Goal: Information Seeking & Learning: Learn about a topic

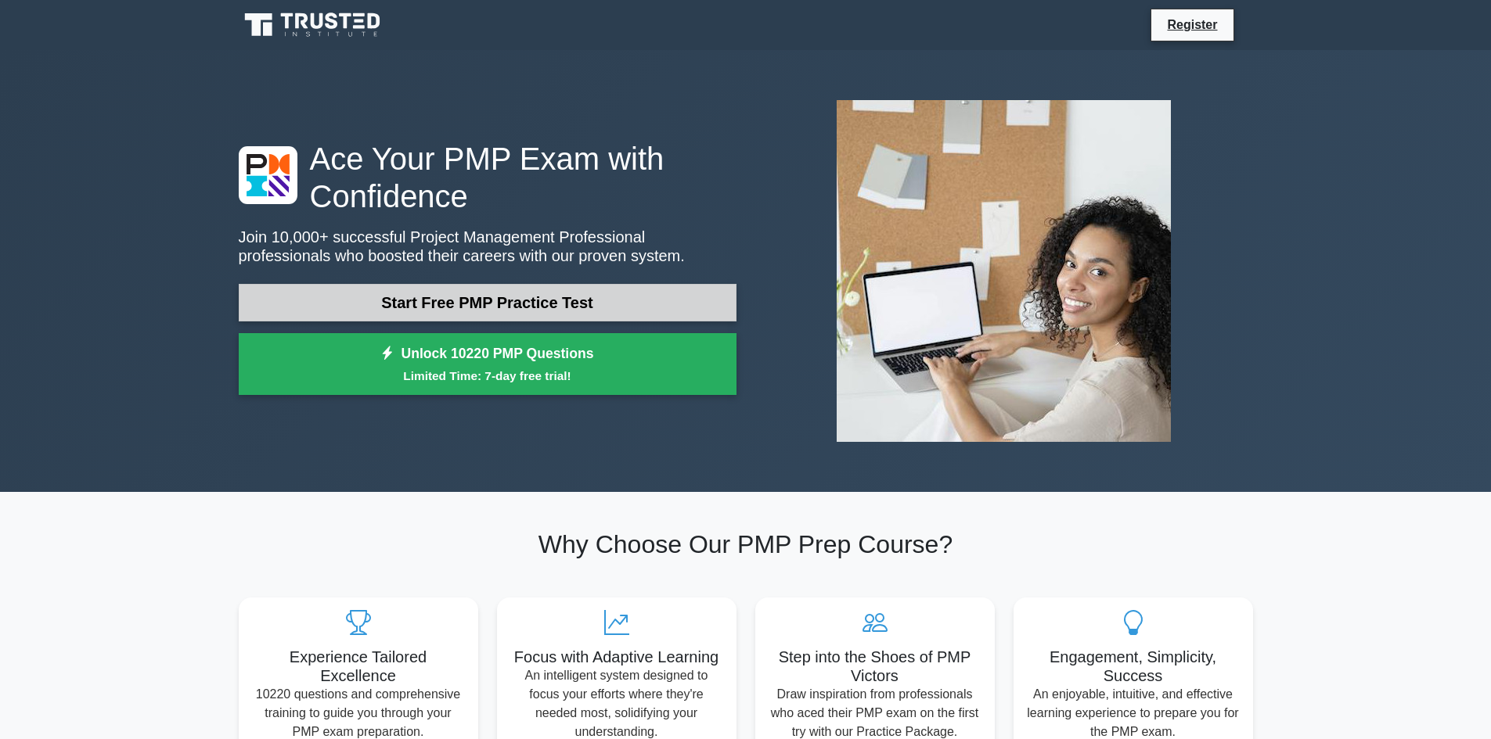
click at [584, 307] on link "Start Free PMP Practice Test" at bounding box center [488, 303] width 498 height 38
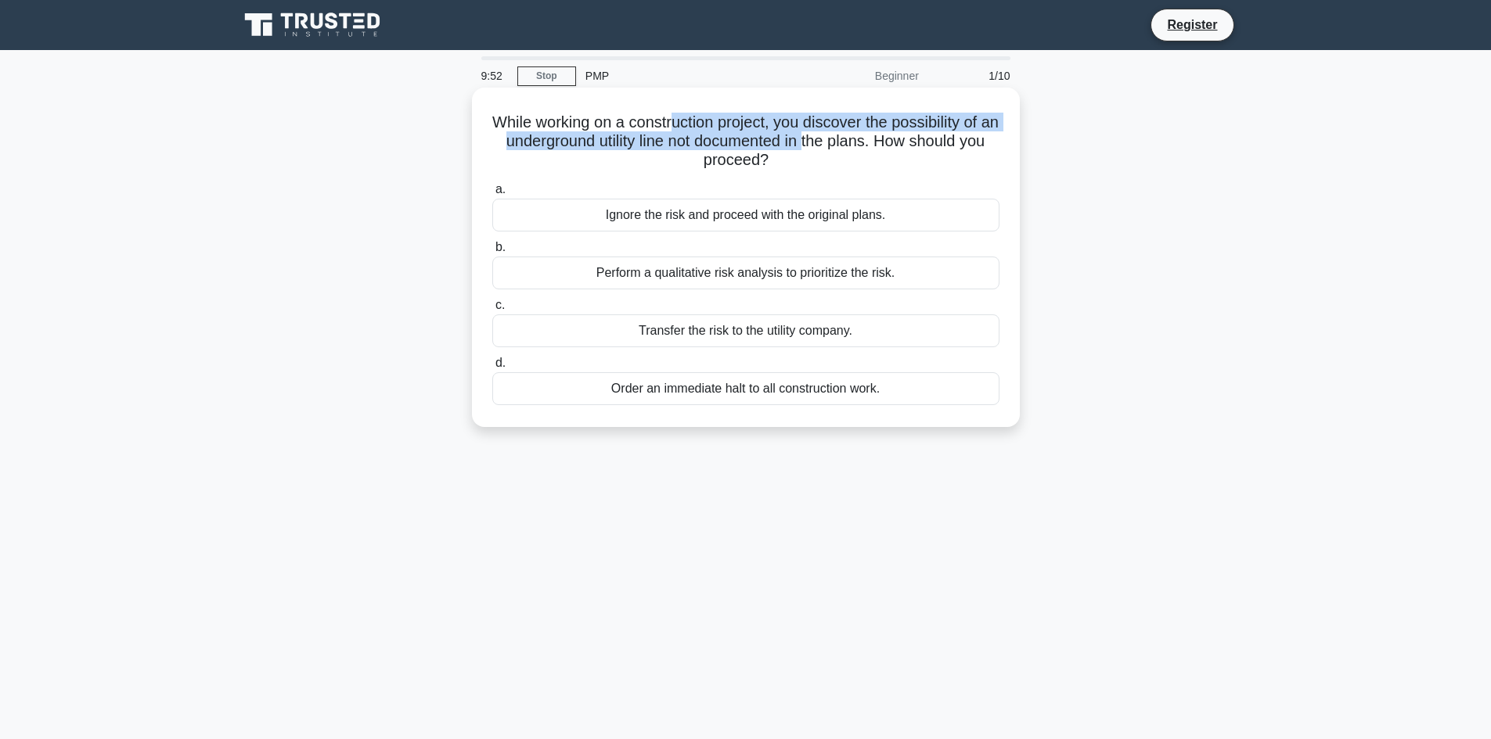
drag, startPoint x: 681, startPoint y: 124, endPoint x: 834, endPoint y: 148, distance: 155.3
click at [834, 148] on h5 "While working on a construction project, you discover the possibility of an und…" at bounding box center [746, 142] width 510 height 58
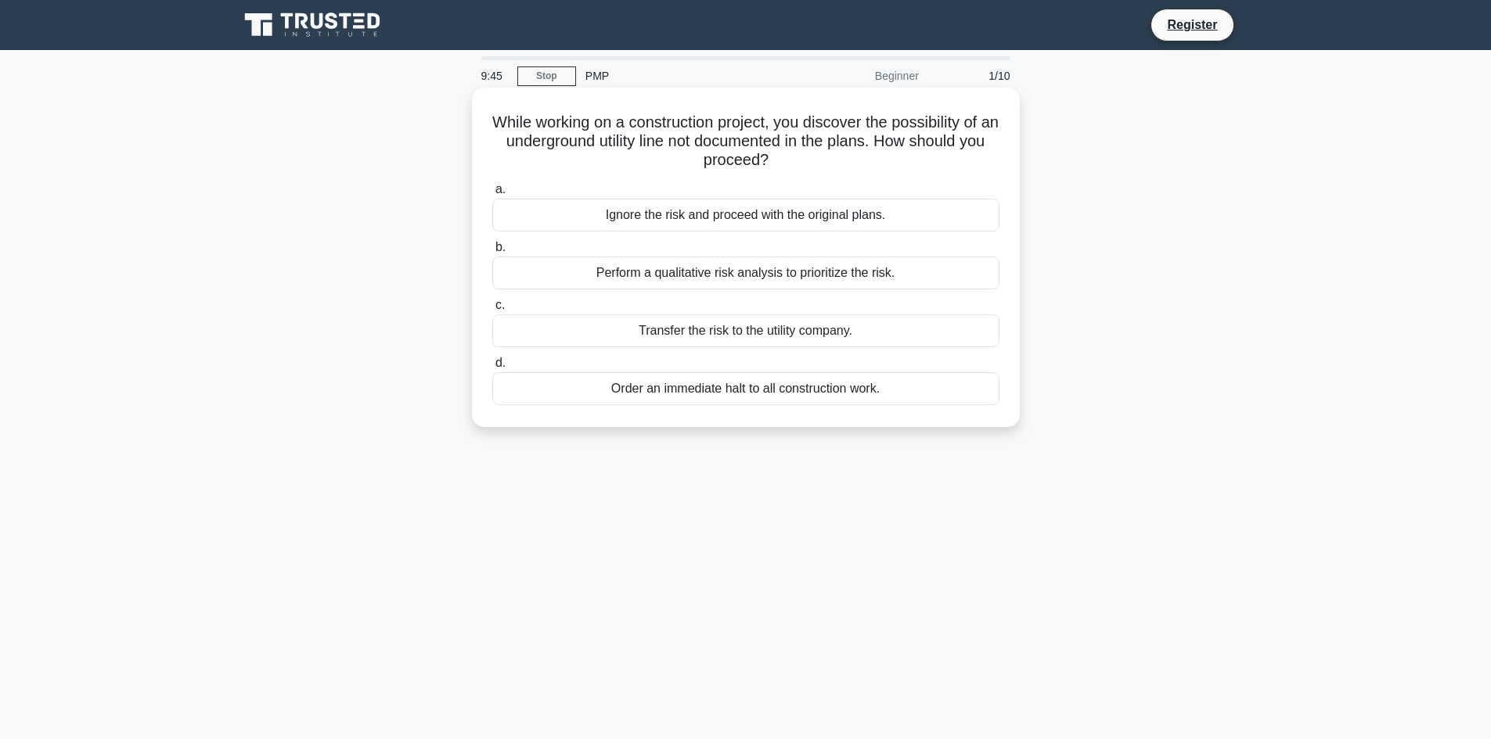
click at [775, 274] on div "Perform a qualitative risk analysis to prioritize the risk." at bounding box center [745, 273] width 507 height 33
click at [492, 253] on input "b. Perform a qualitative risk analysis to prioritize the risk." at bounding box center [492, 248] width 0 height 10
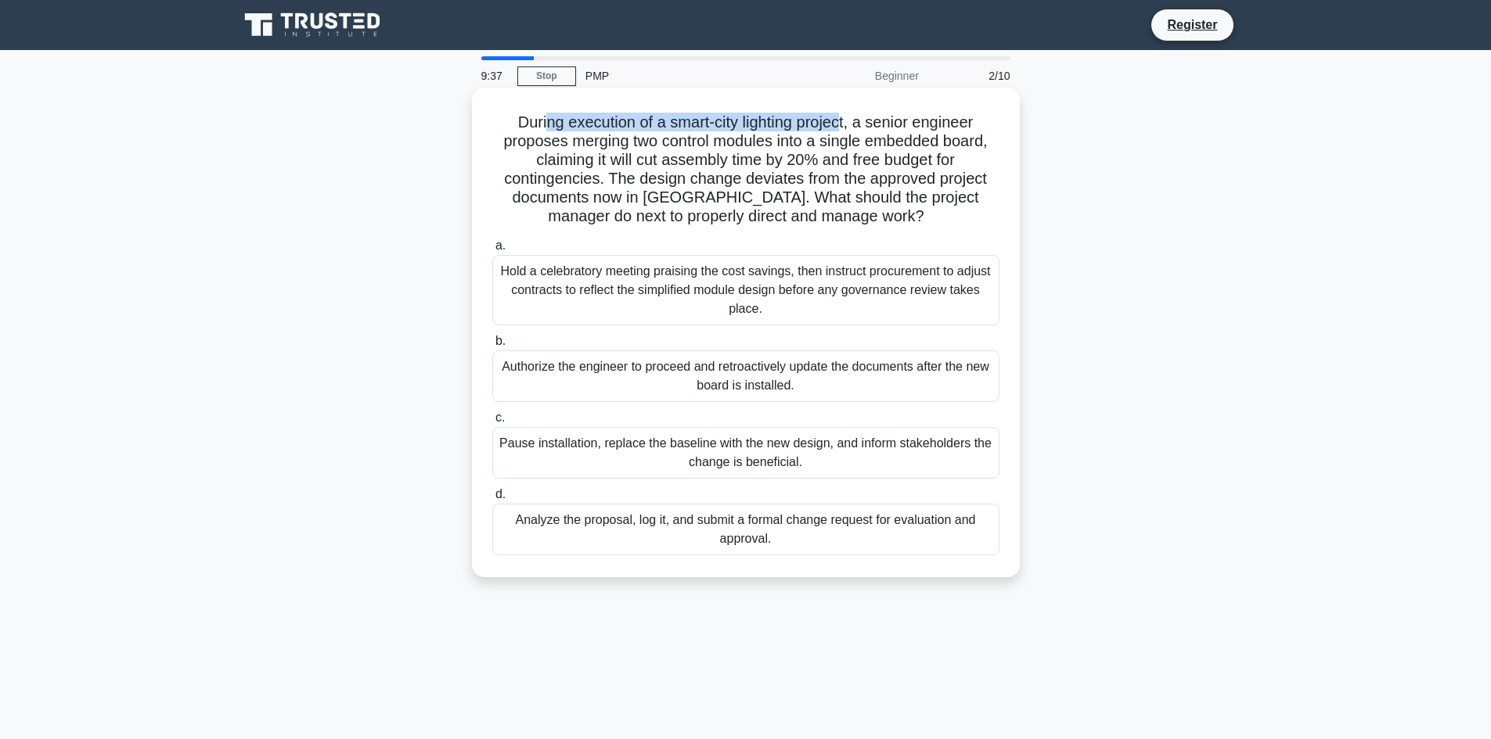
drag, startPoint x: 584, startPoint y: 120, endPoint x: 848, endPoint y: 132, distance: 264.7
click at [848, 132] on h5 "During execution of a smart-city lighting project, a senior engineer proposes m…" at bounding box center [746, 170] width 510 height 114
click at [847, 132] on h5 "During execution of a smart-city lighting project, a senior engineer proposes m…" at bounding box center [746, 170] width 510 height 114
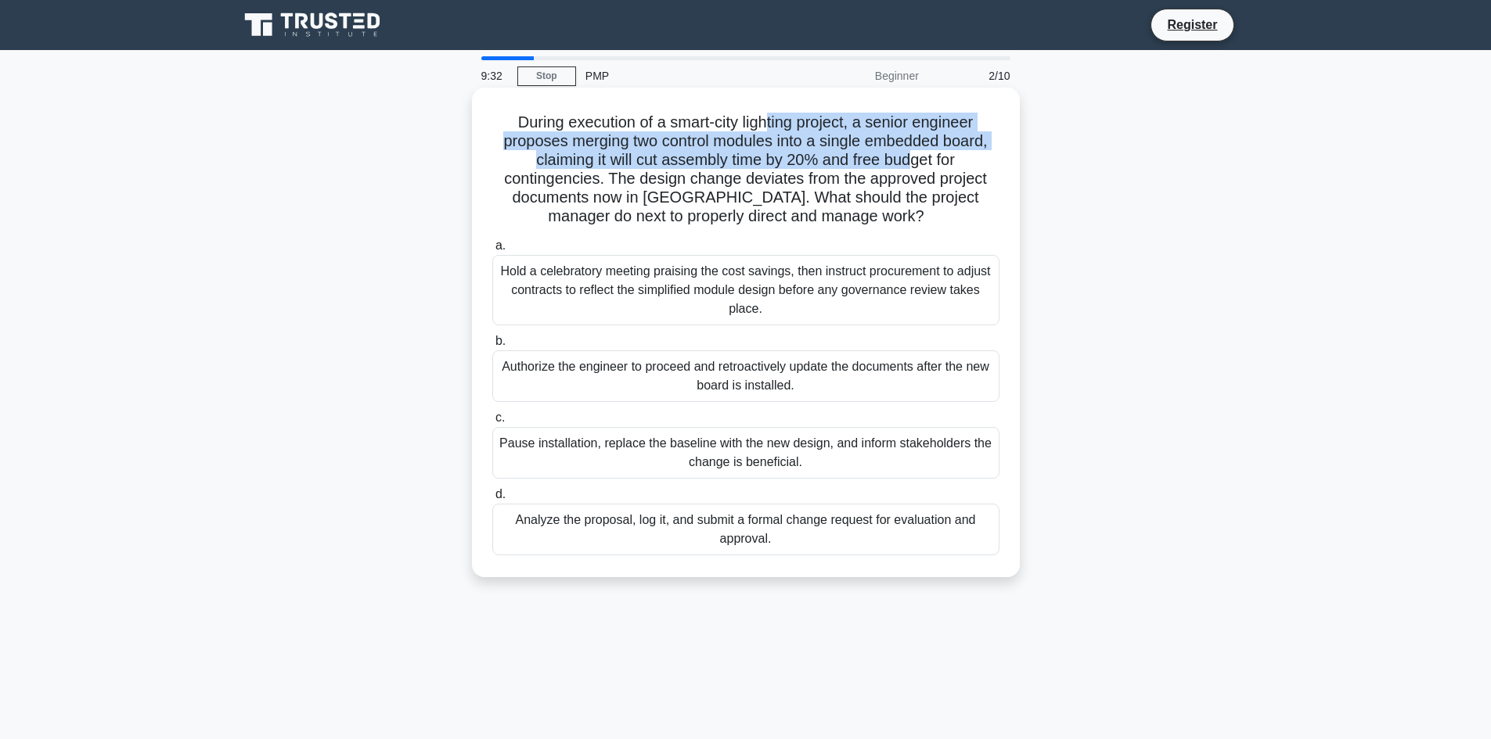
drag, startPoint x: 771, startPoint y: 125, endPoint x: 914, endPoint y: 161, distance: 146.9
click at [914, 161] on h5 "During execution of a smart-city lighting project, a senior engineer proposes m…" at bounding box center [746, 170] width 510 height 114
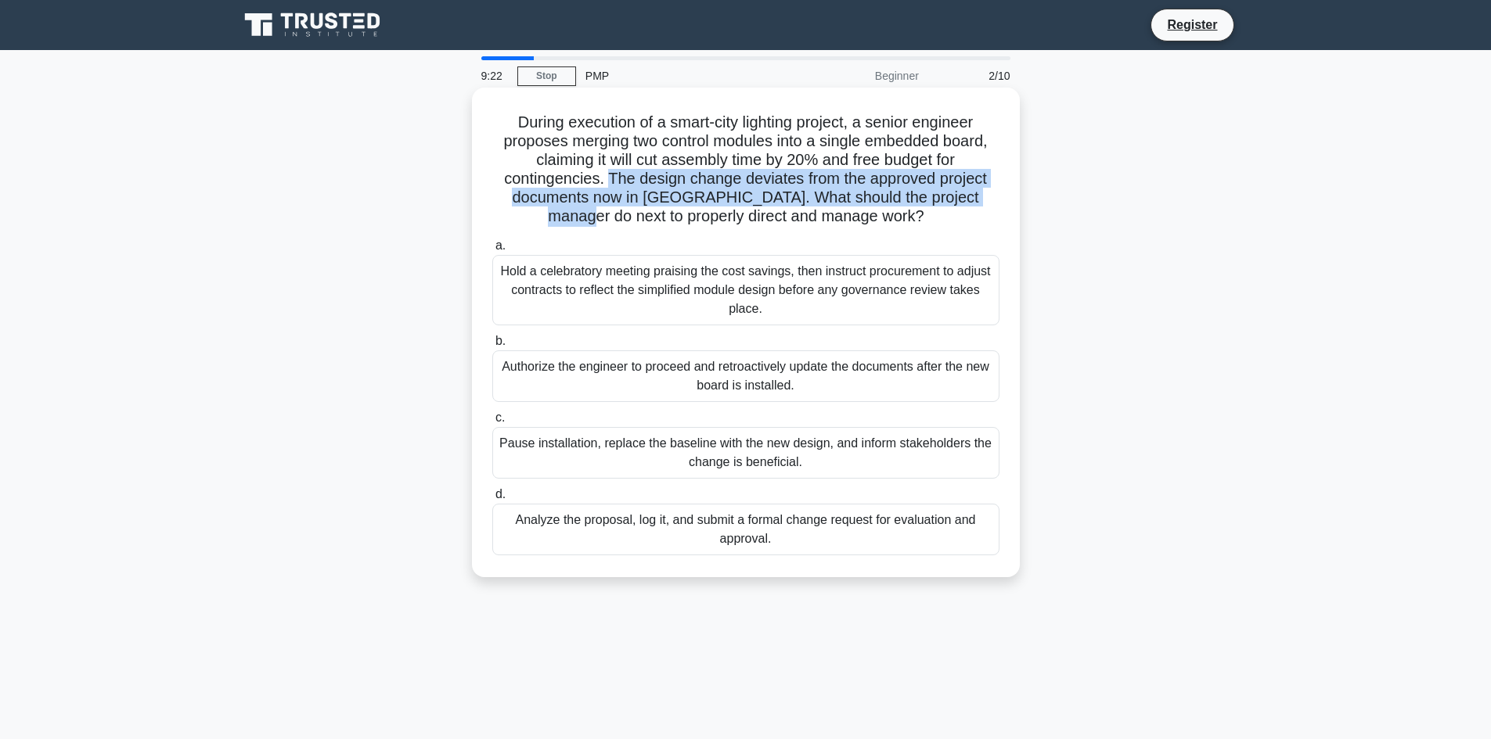
drag, startPoint x: 615, startPoint y: 184, endPoint x: 980, endPoint y: 196, distance: 365.6
click at [980, 196] on h5 "During execution of a smart-city lighting project, a senior engineer proposes m…" at bounding box center [746, 170] width 510 height 114
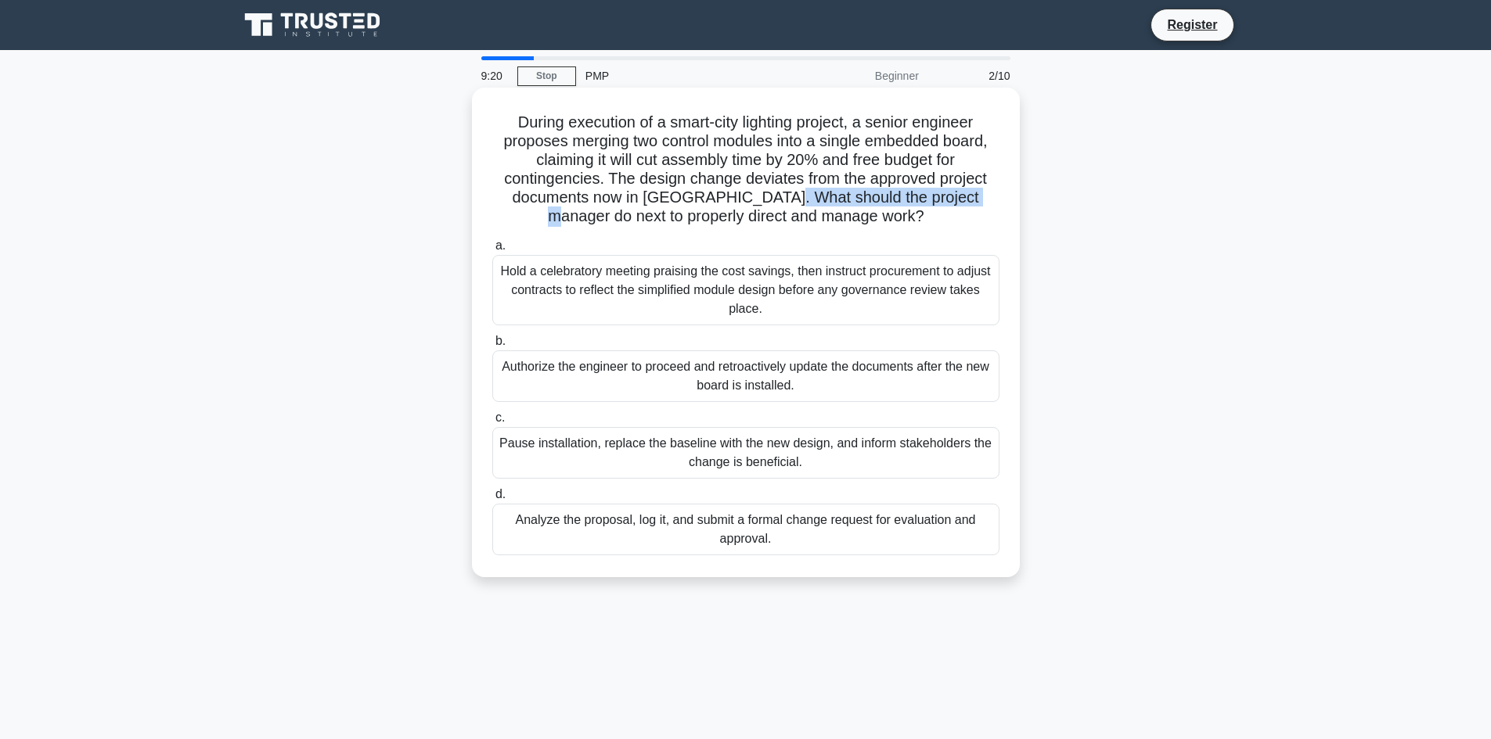
drag, startPoint x: 958, startPoint y: 203, endPoint x: 752, endPoint y: 197, distance: 205.9
click at [751, 198] on h5 "During execution of a smart-city lighting project, a senior engineer proposes m…" at bounding box center [746, 170] width 510 height 114
click at [752, 197] on h5 "During execution of a smart-city lighting project, a senior engineer proposes m…" at bounding box center [746, 170] width 510 height 114
drag, startPoint x: 525, startPoint y: 275, endPoint x: 948, endPoint y: 315, distance: 424.4
click at [948, 315] on div "Hold a celebratory meeting praising the cost savings, then instruct procurement…" at bounding box center [745, 290] width 507 height 70
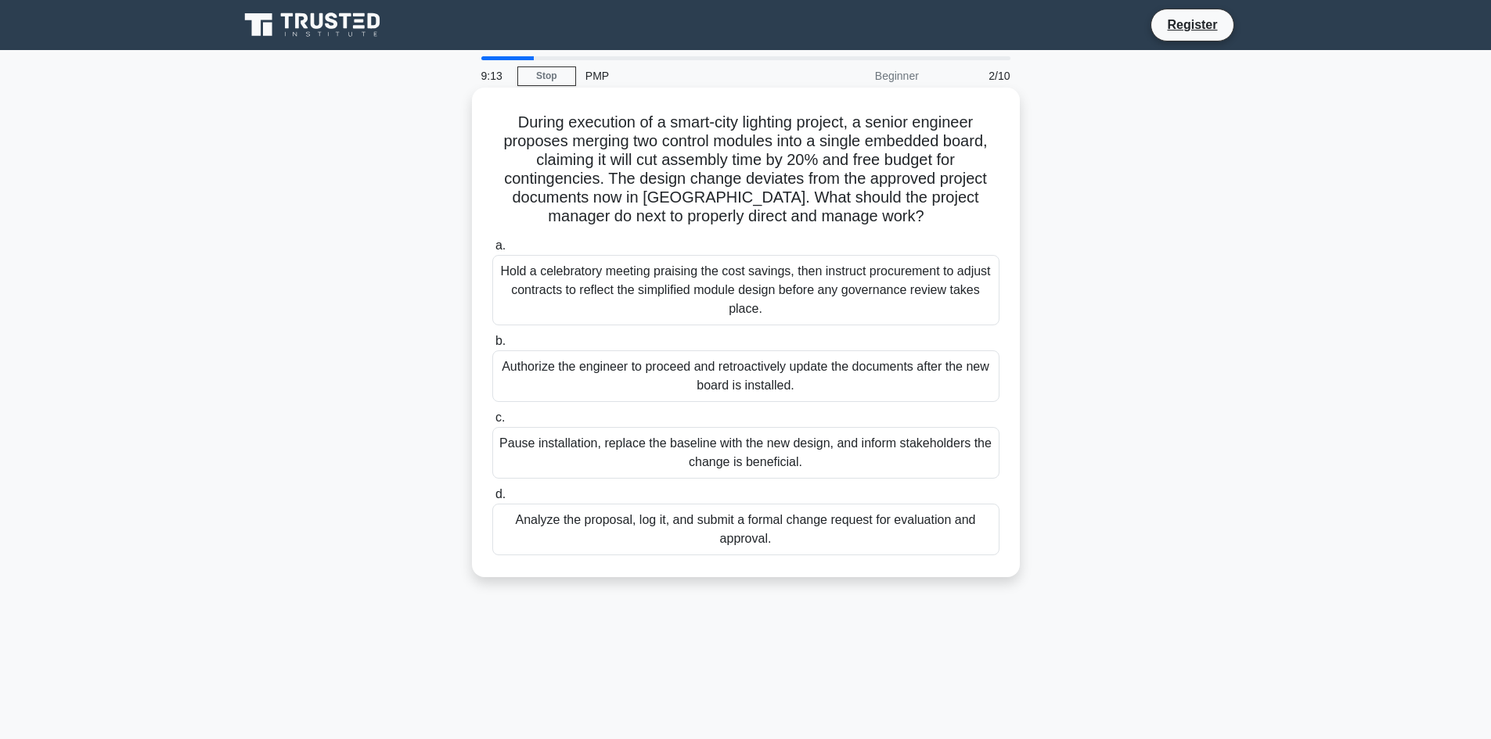
click at [833, 391] on div "Authorize the engineer to proceed and retroactively update the documents after …" at bounding box center [745, 377] width 507 height 52
click at [492, 347] on input "b. Authorize the engineer to proceed and retroactively update the documents aft…" at bounding box center [492, 341] width 0 height 10
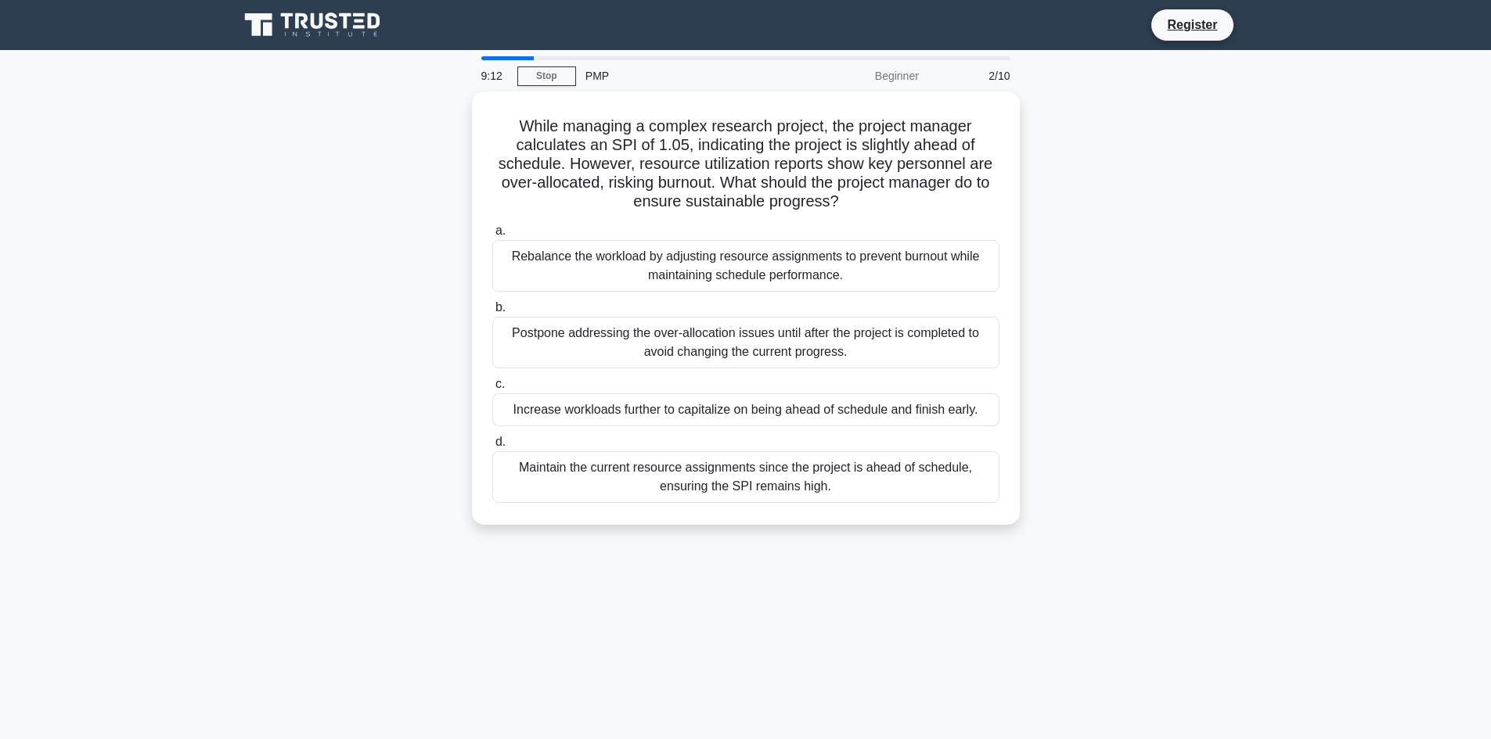
click at [833, 391] on label "c. Increase workloads further to capitalize on being ahead of schedule and fini…" at bounding box center [745, 401] width 507 height 52
click at [492, 390] on input "c. Increase workloads further to capitalize on being ahead of schedule and fini…" at bounding box center [492, 384] width 0 height 10
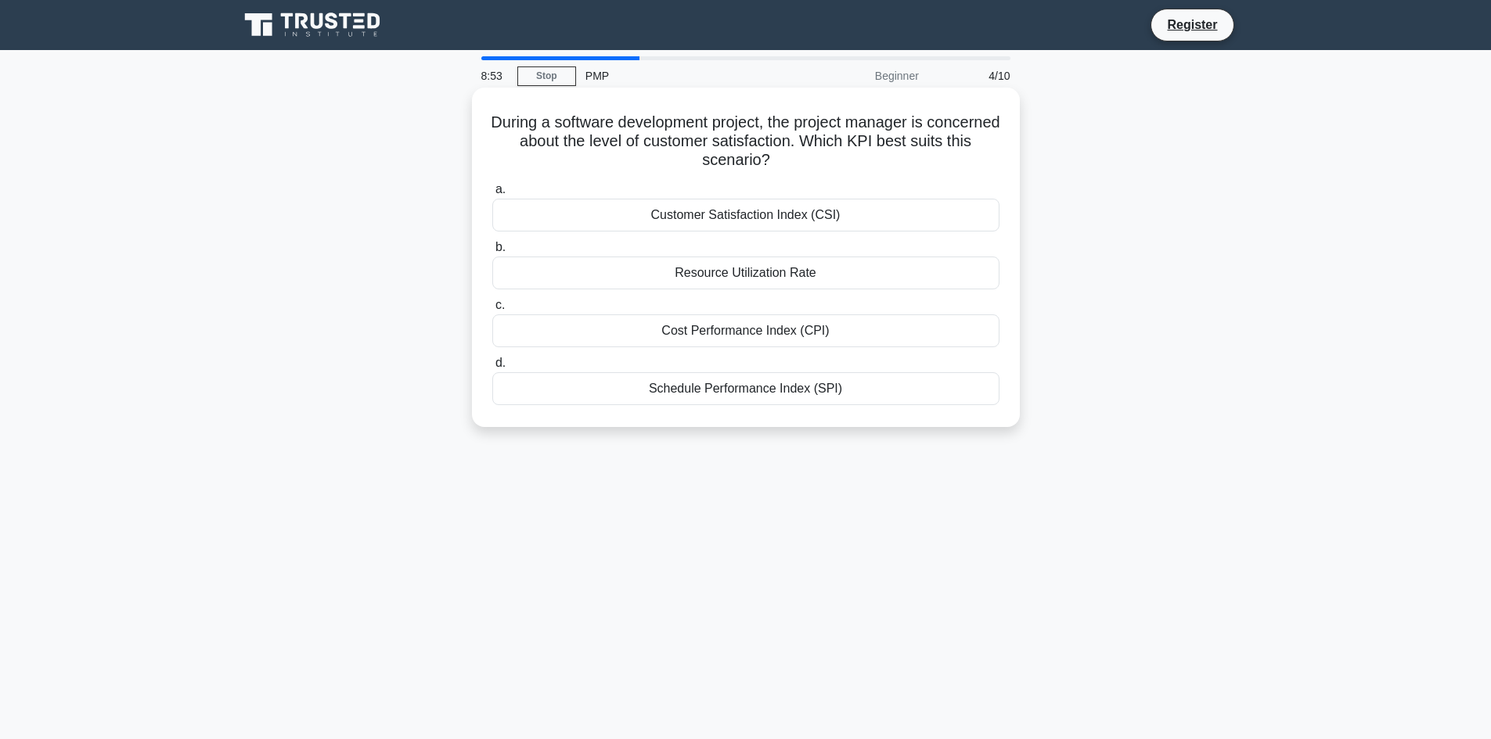
click at [789, 214] on div "Customer Satisfaction Index (CSI)" at bounding box center [745, 215] width 507 height 33
click at [492, 195] on input "a. Customer Satisfaction Index (CSI)" at bounding box center [492, 190] width 0 height 10
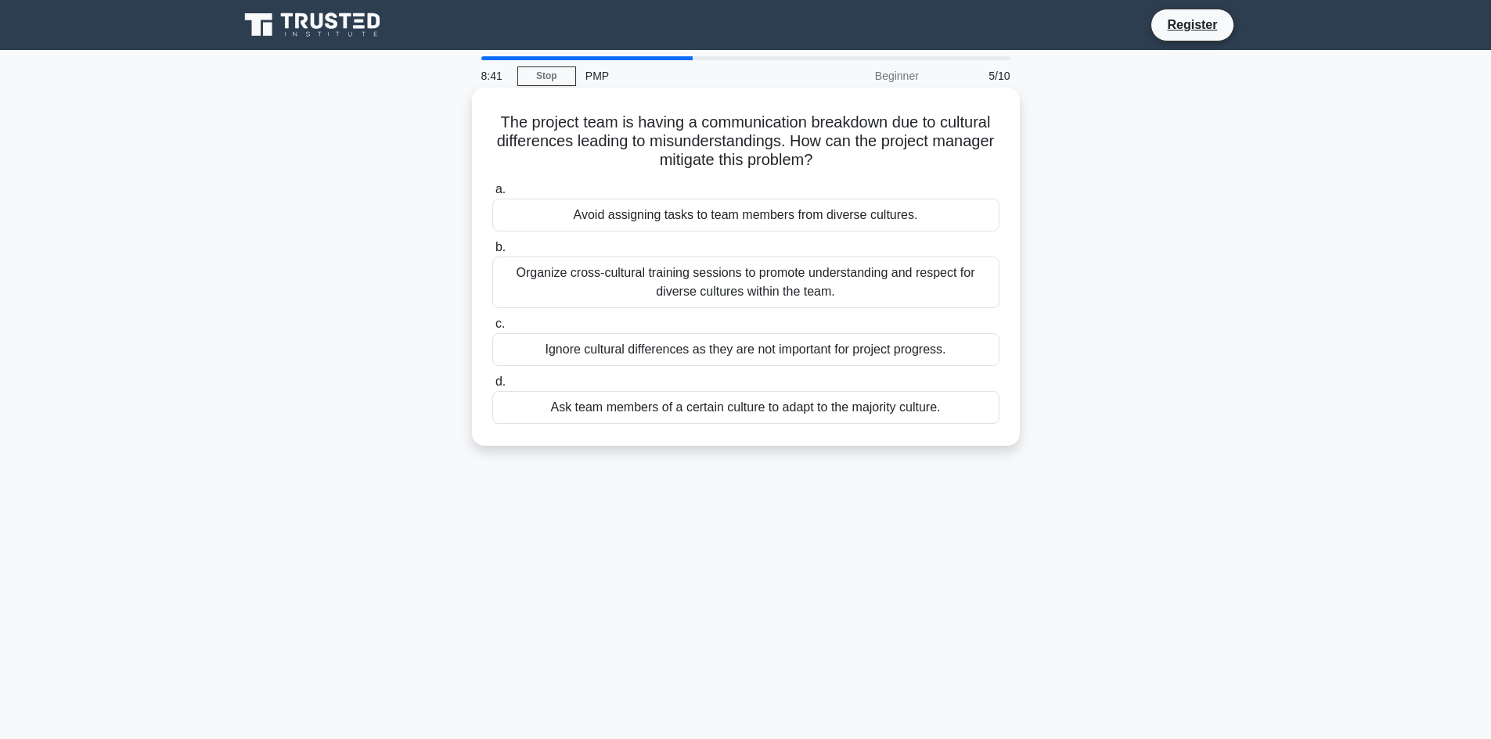
click at [785, 307] on div "Organize cross-cultural training sessions to promote understanding and respect …" at bounding box center [745, 283] width 507 height 52
click at [492, 253] on input "b. Organize cross-cultural training sessions to promote understanding and respe…" at bounding box center [492, 248] width 0 height 10
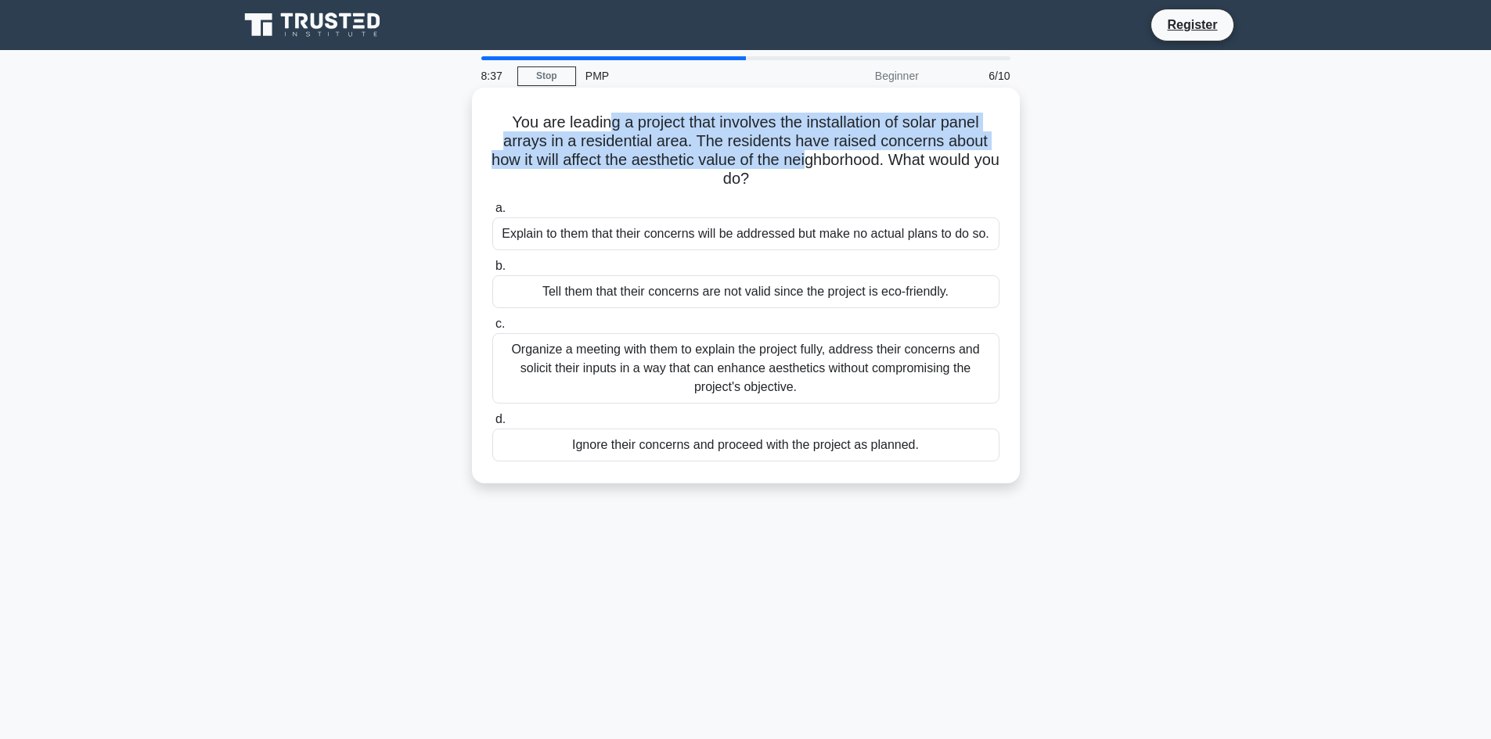
drag, startPoint x: 617, startPoint y: 133, endPoint x: 819, endPoint y: 158, distance: 203.4
click at [819, 158] on h5 "You are leading a project that involves the installation of solar panel arrays …" at bounding box center [746, 151] width 510 height 77
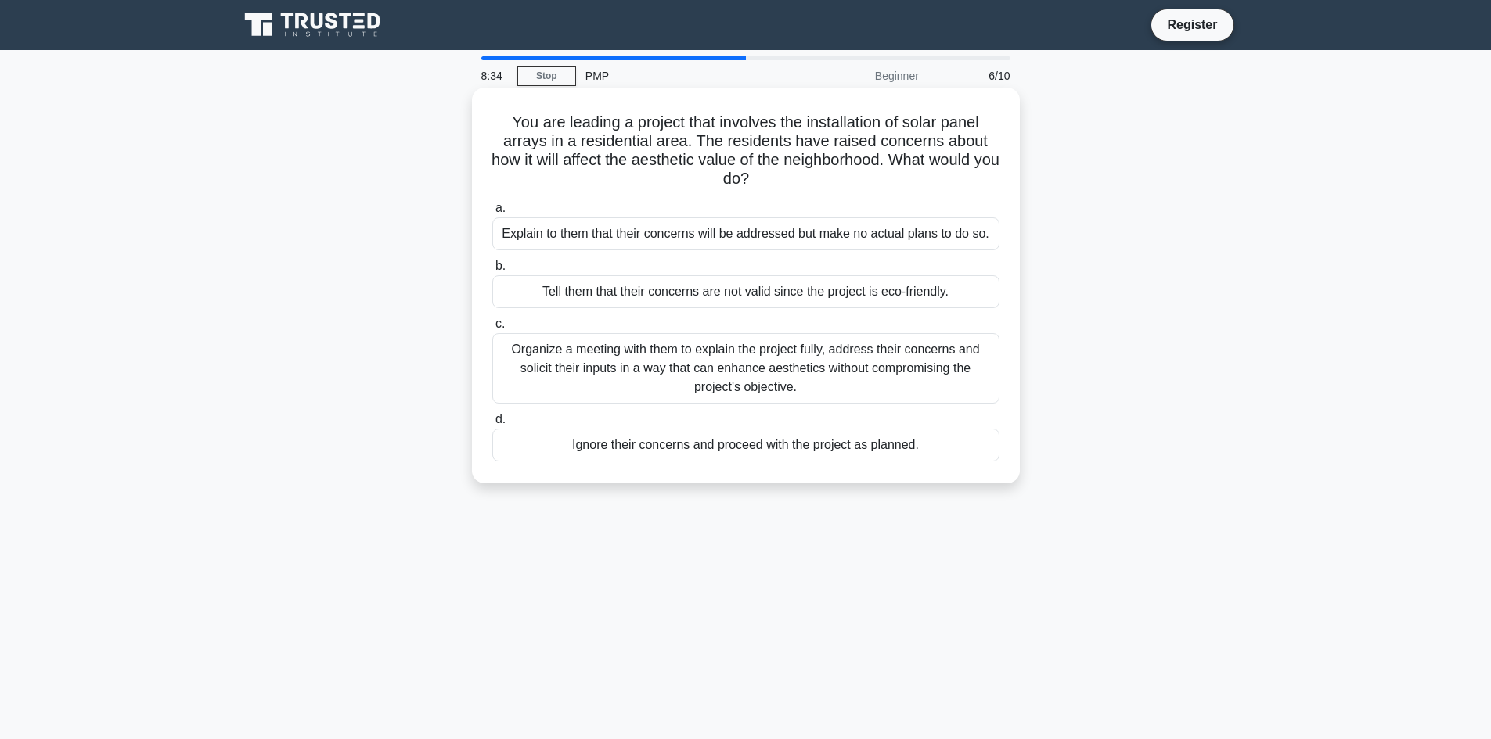
drag, startPoint x: 734, startPoint y: 147, endPoint x: 922, endPoint y: 178, distance: 190.2
click at [922, 178] on h5 "You are leading a project that involves the installation of solar panel arrays …" at bounding box center [746, 151] width 510 height 77
click at [739, 380] on div "Organize a meeting with them to explain the project fully, address their concer…" at bounding box center [745, 368] width 507 height 70
click at [492, 329] on input "c. Organize a meeting with them to explain the project fully, address their con…" at bounding box center [492, 324] width 0 height 10
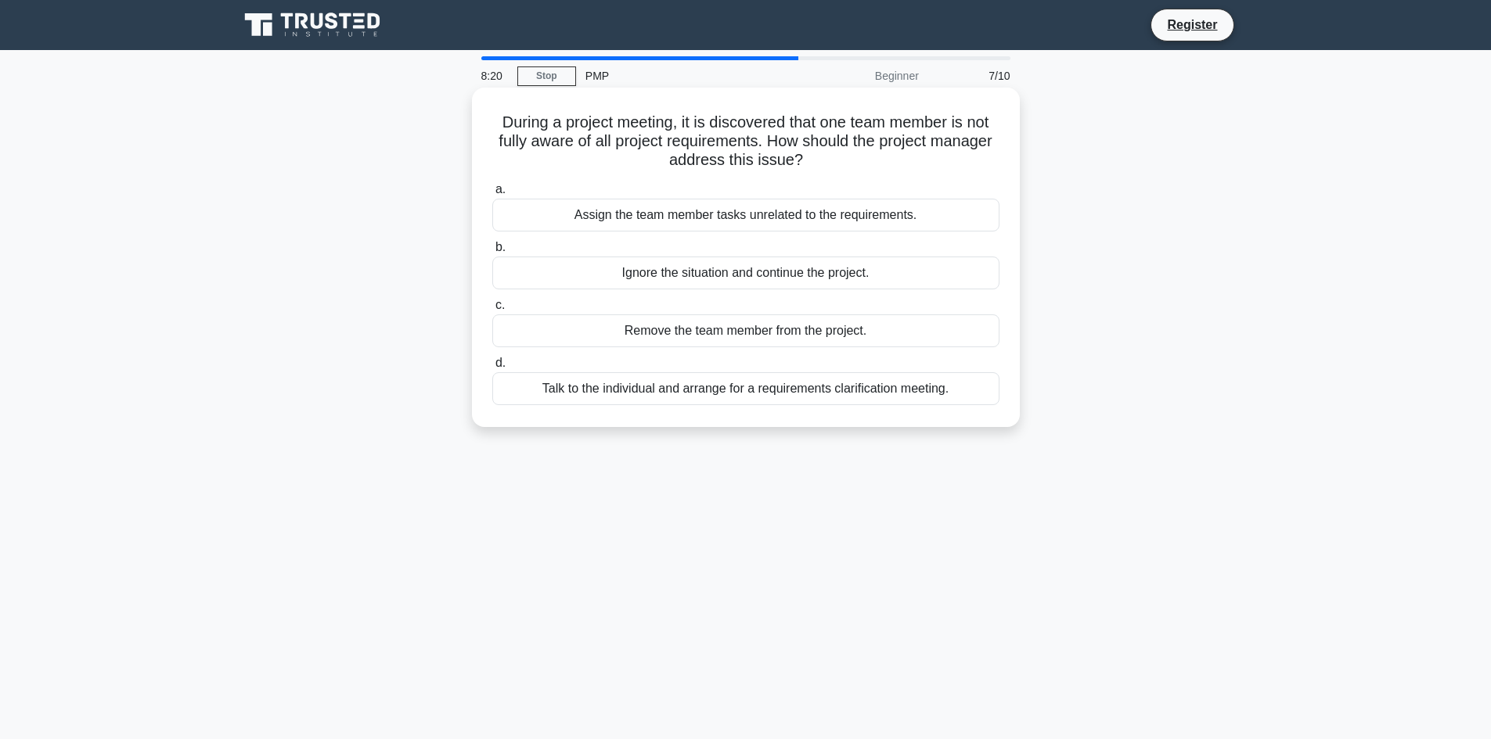
drag, startPoint x: 766, startPoint y: 142, endPoint x: 836, endPoint y: 160, distance: 71.9
click at [836, 160] on h5 "During a project meeting, it is discovered that one team member is not fully aw…" at bounding box center [746, 142] width 510 height 58
click at [746, 403] on div "Talk to the individual and arrange for a requirements clarification meeting." at bounding box center [745, 388] width 507 height 33
click at [492, 369] on input "d. Talk to the individual and arrange for a requirements clarification meeting." at bounding box center [492, 363] width 0 height 10
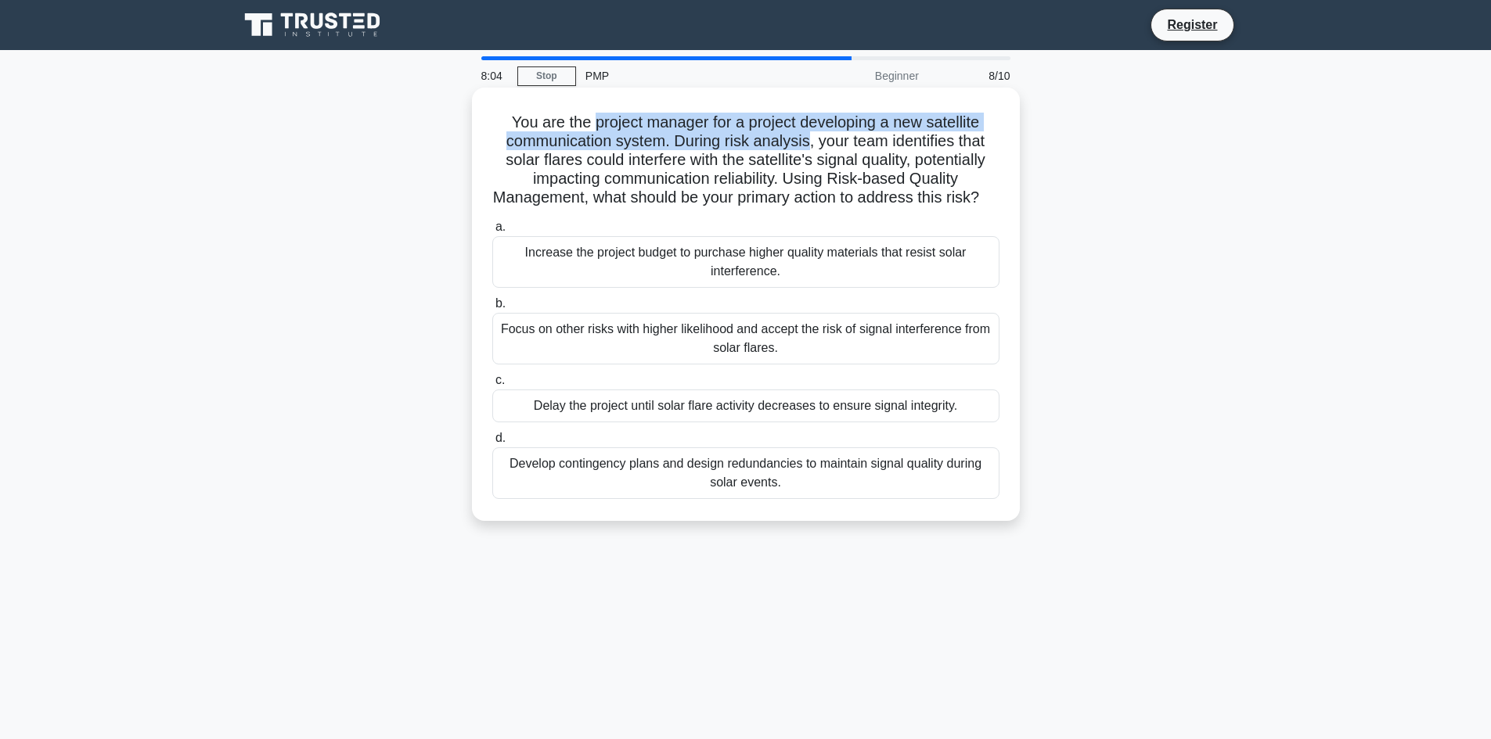
drag, startPoint x: 638, startPoint y: 128, endPoint x: 807, endPoint y: 149, distance: 170.2
click at [807, 149] on h5 "You are the project manager for a project developing a new satellite communicat…" at bounding box center [746, 160] width 510 height 95
click at [807, 148] on h5 "You are the project manager for a project developing a new satellite communicat…" at bounding box center [746, 160] width 510 height 95
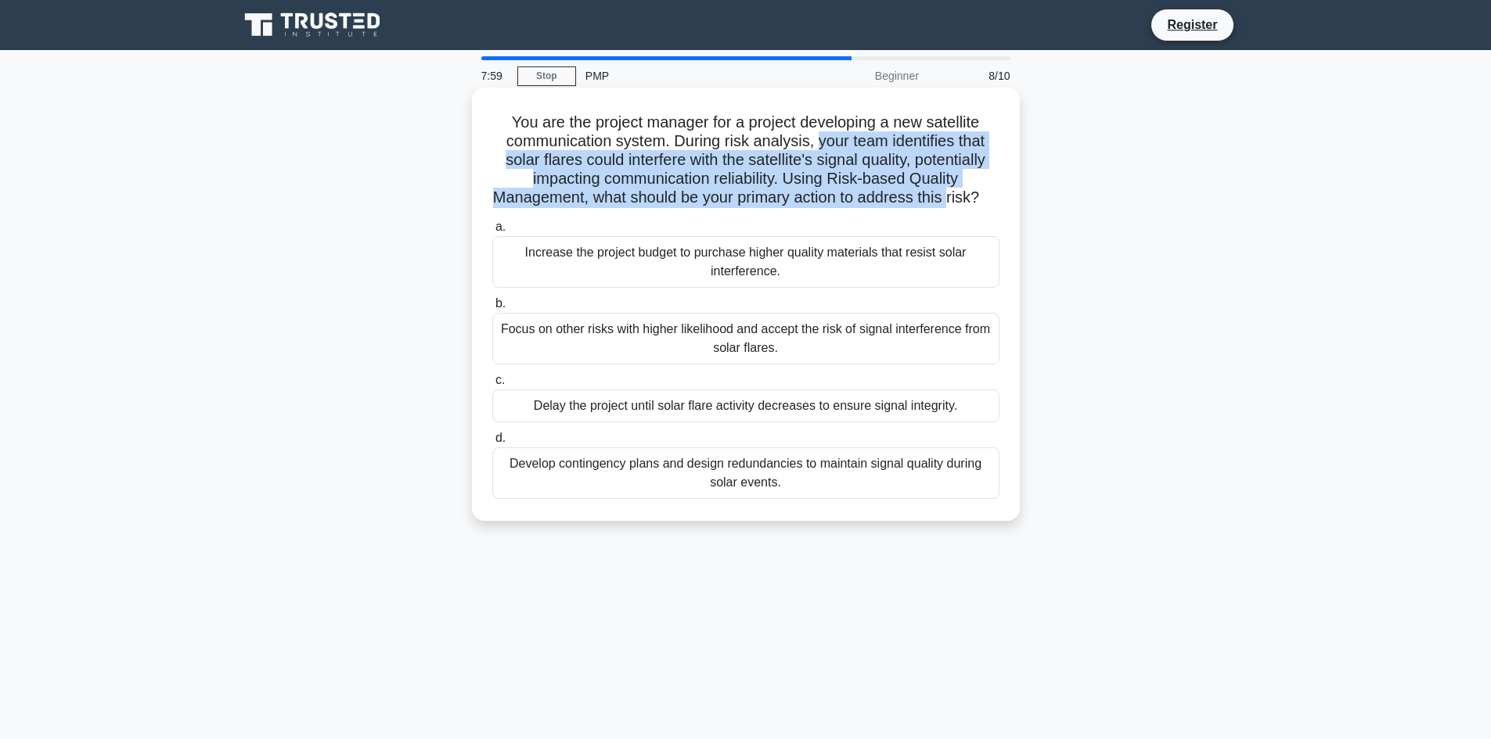
drag, startPoint x: 845, startPoint y: 154, endPoint x: 964, endPoint y: 206, distance: 129.7
click at [964, 206] on h5 "You are the project manager for a project developing a new satellite communicat…" at bounding box center [746, 160] width 510 height 95
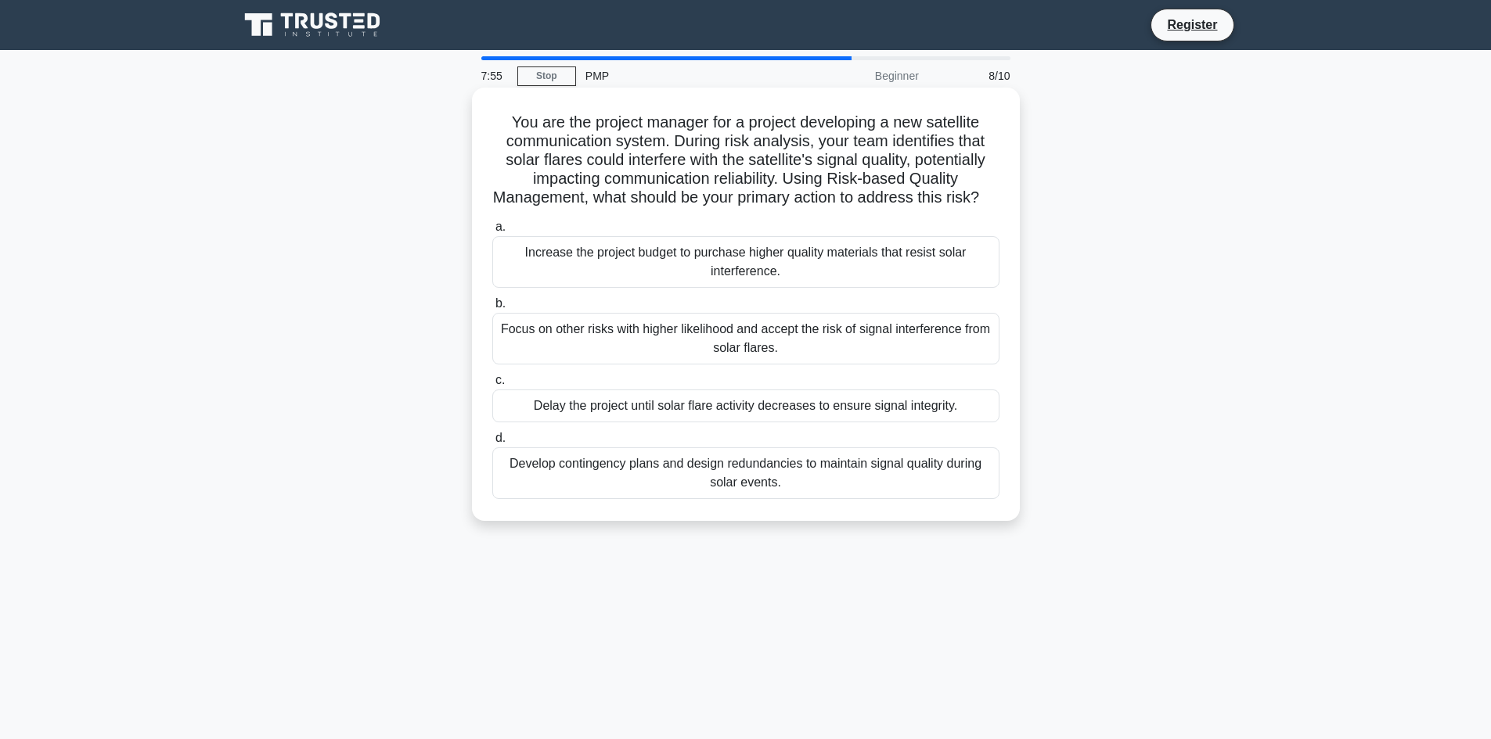
click at [743, 488] on div "Develop contingency plans and design redundancies to maintain signal quality du…" at bounding box center [745, 474] width 507 height 52
click at [492, 444] on input "d. Develop contingency plans and design redundancies to maintain signal quality…" at bounding box center [492, 438] width 0 height 10
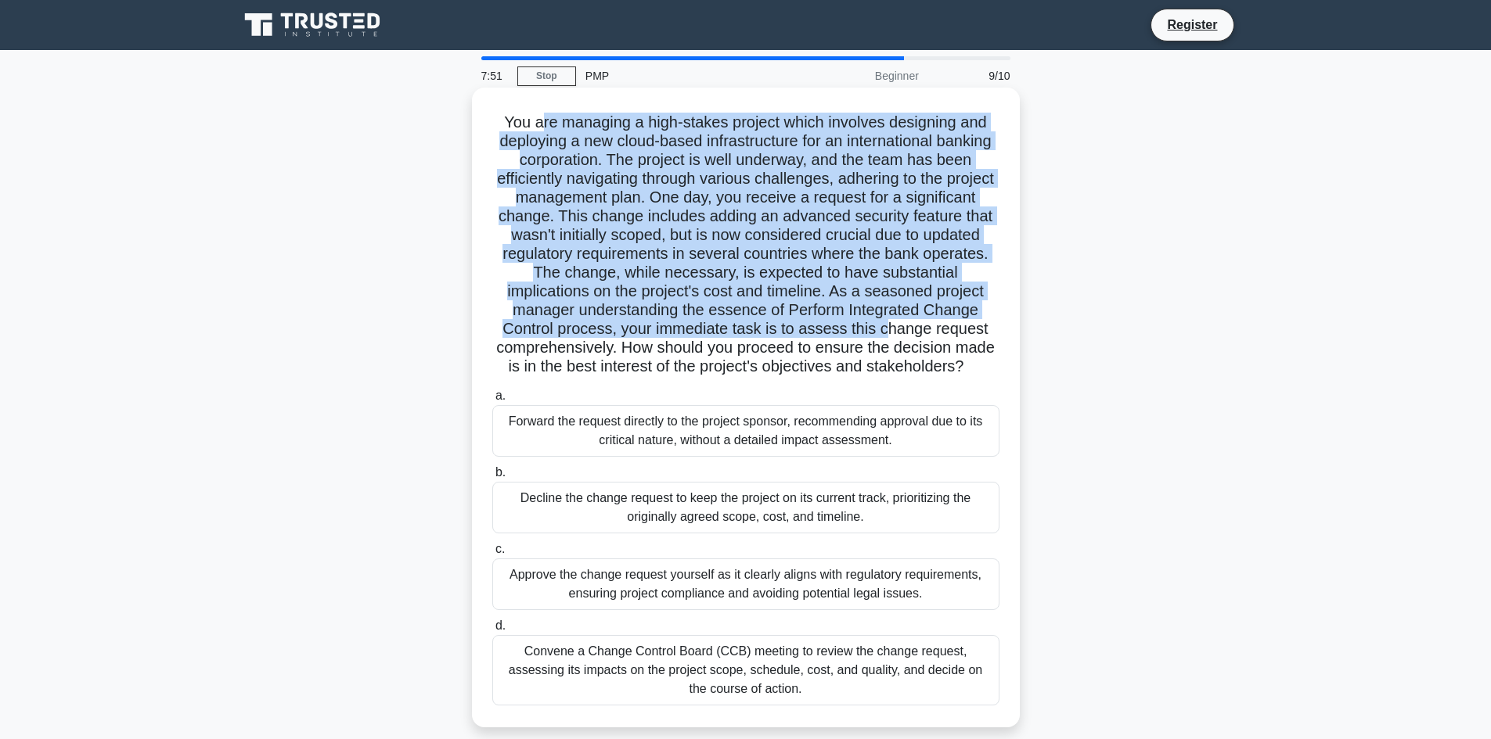
drag, startPoint x: 538, startPoint y: 127, endPoint x: 888, endPoint y: 328, distance: 403.4
click at [888, 328] on h5 "You are managing a high-stakes project which involves designing and deploying a…" at bounding box center [746, 245] width 510 height 264
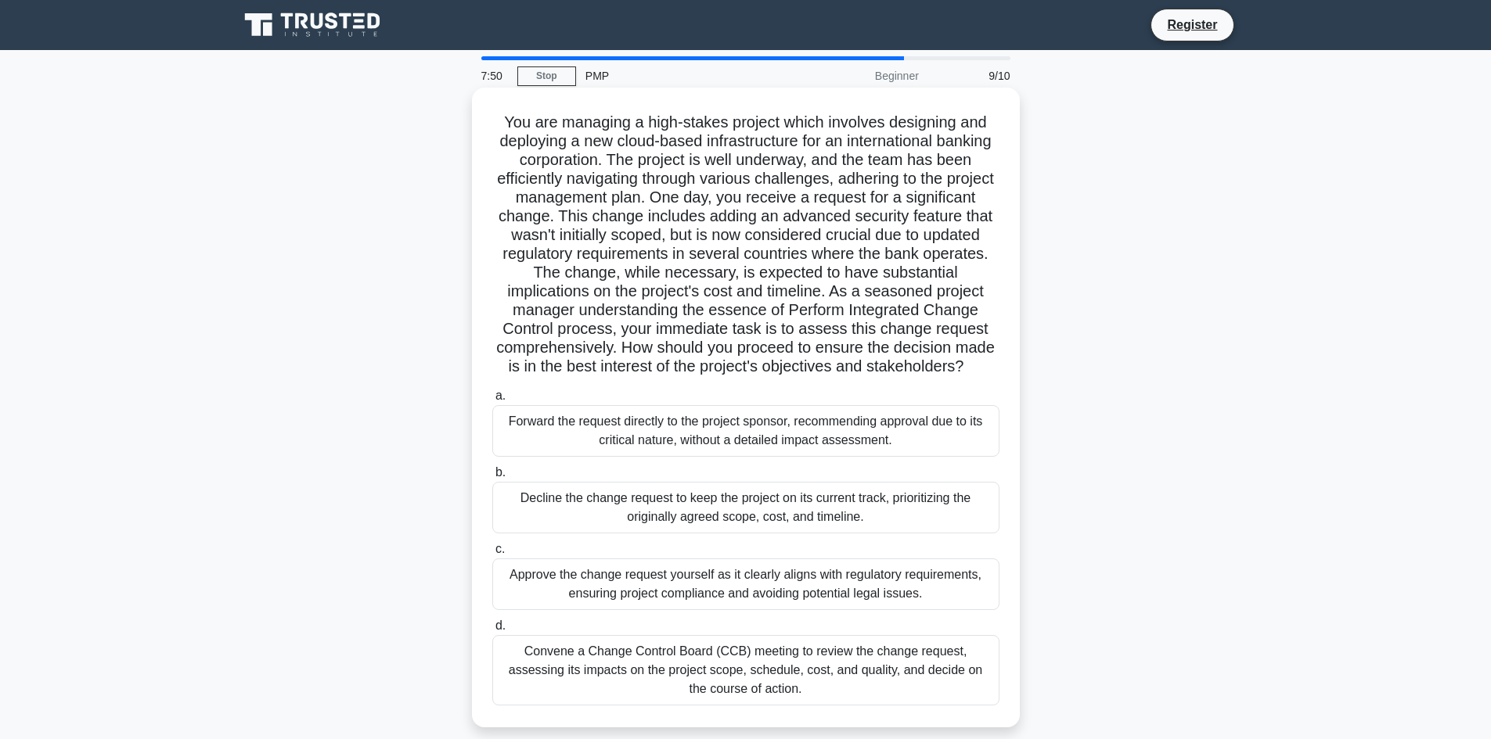
click at [744, 544] on label "c. Approve the change request yourself as it clearly aligns with regulatory req…" at bounding box center [745, 575] width 507 height 70
click at [492, 545] on input "c. Approve the change request yourself as it clearly aligns with regulatory req…" at bounding box center [492, 550] width 0 height 10
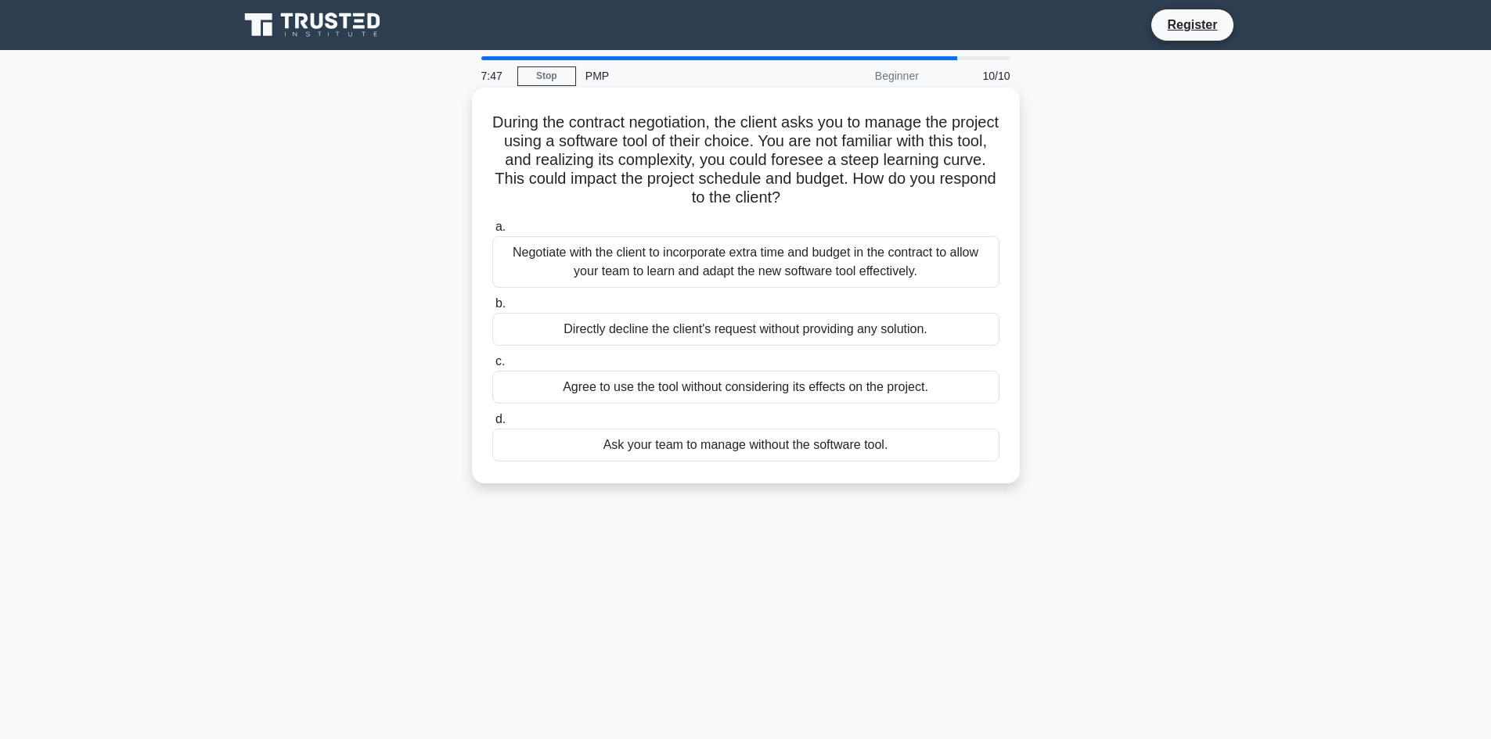
click at [821, 274] on div "Negotiate with the client to incorporate extra time and budget in the contract …" at bounding box center [745, 262] width 507 height 52
click at [492, 232] on input "a. Negotiate with the client to incorporate extra time and budget in the contra…" at bounding box center [492, 227] width 0 height 10
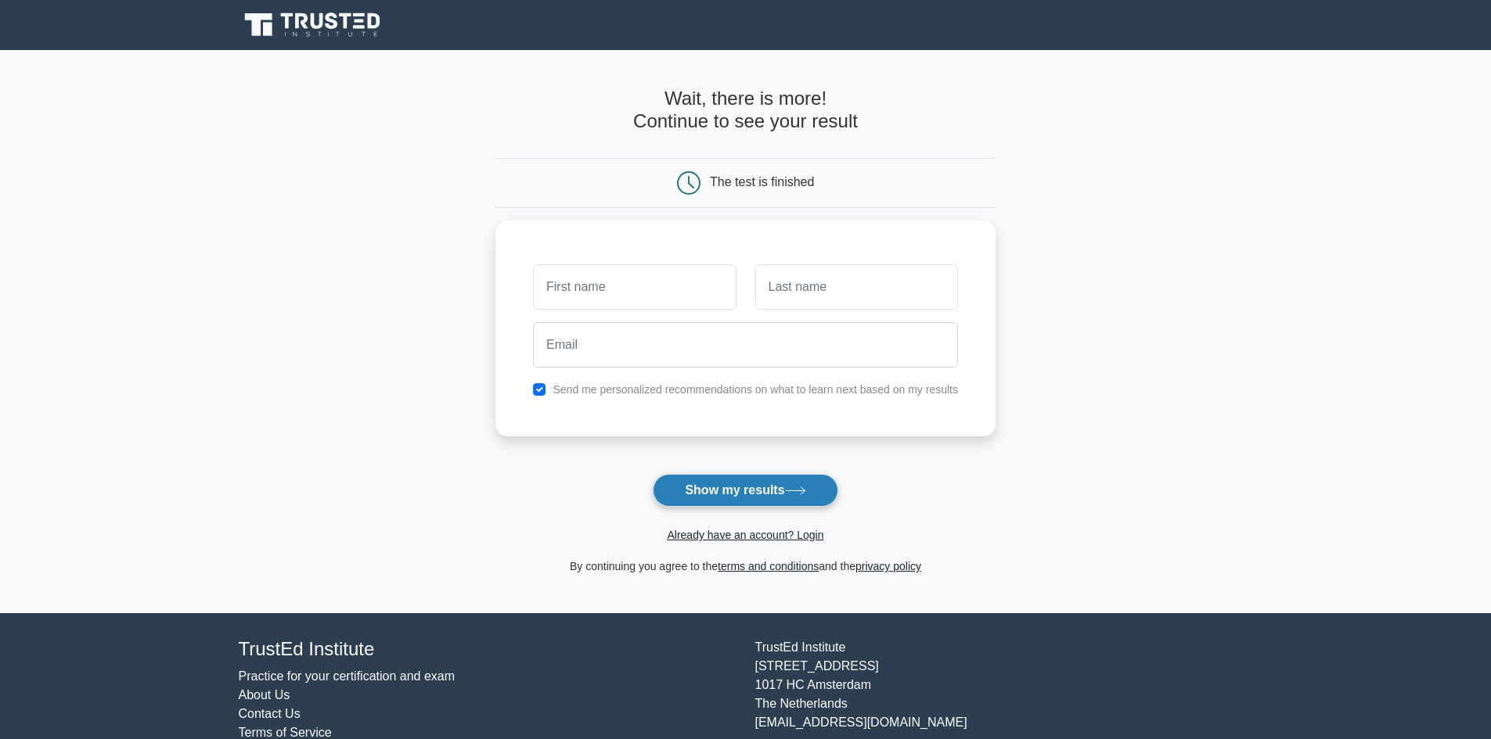
click at [776, 495] on button "Show my results" at bounding box center [745, 490] width 185 height 33
type input "ccs"
type input "sds"
click at [791, 315] on div at bounding box center [745, 341] width 444 height 58
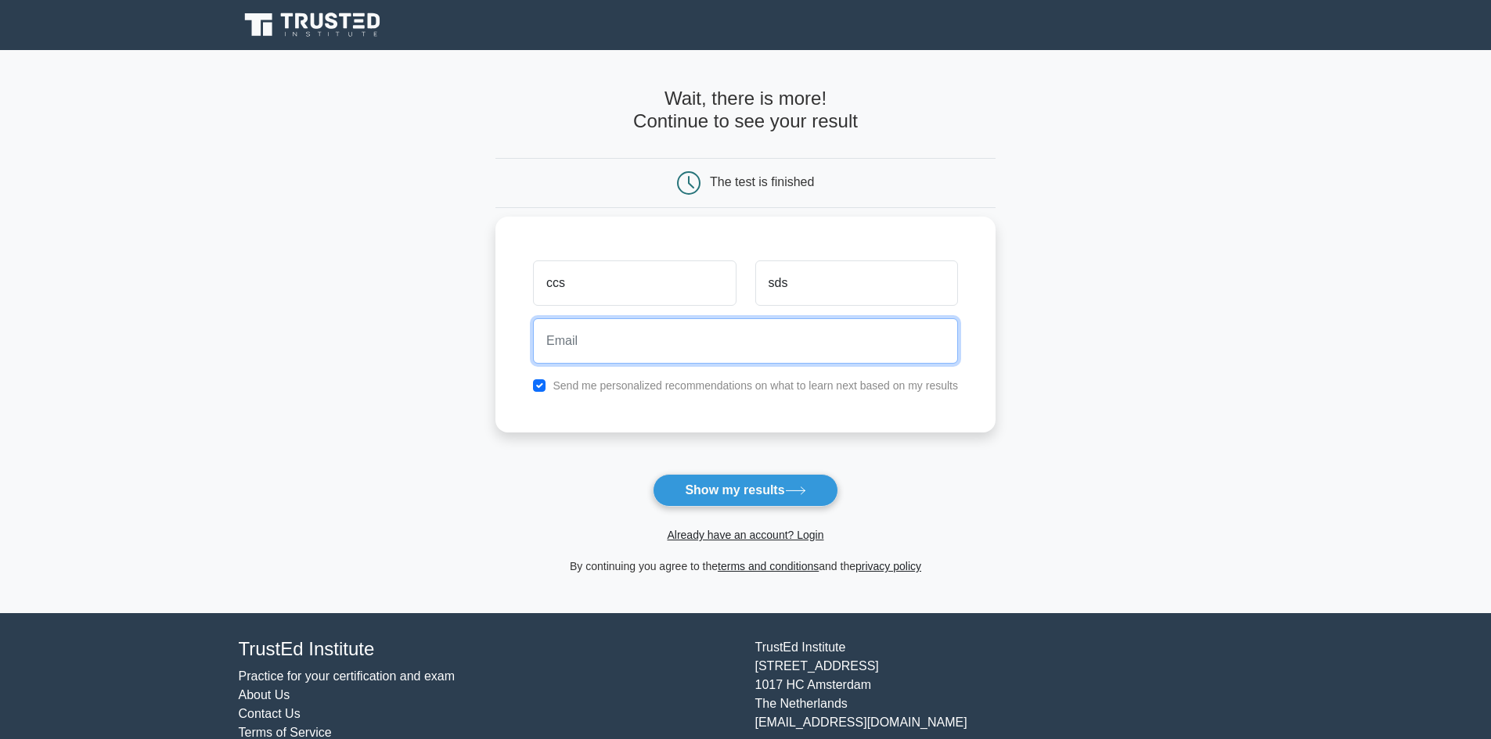
click at [781, 332] on input "email" at bounding box center [745, 340] width 425 height 45
type input "[EMAIL_ADDRESS][DOMAIN_NAME]"
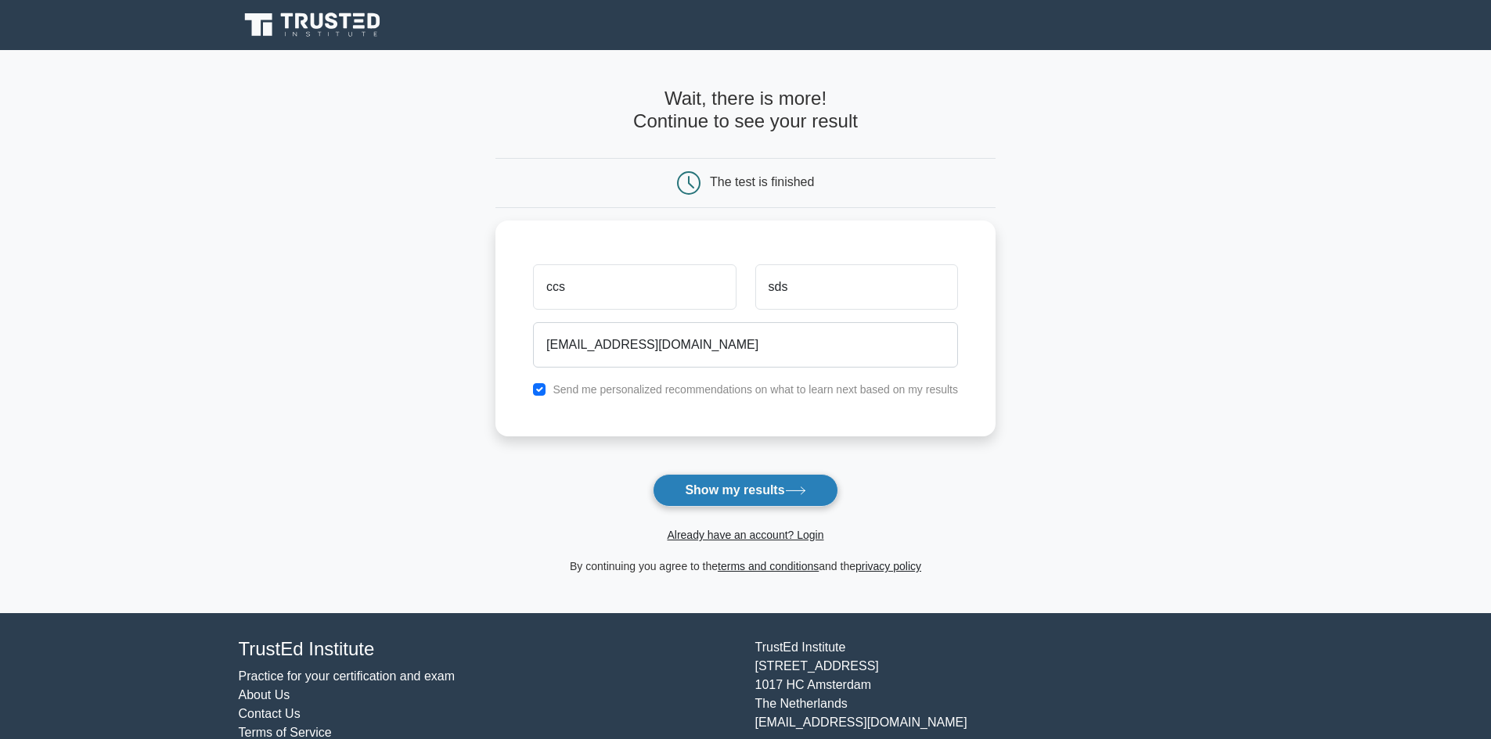
click at [731, 478] on button "Show my results" at bounding box center [745, 490] width 185 height 33
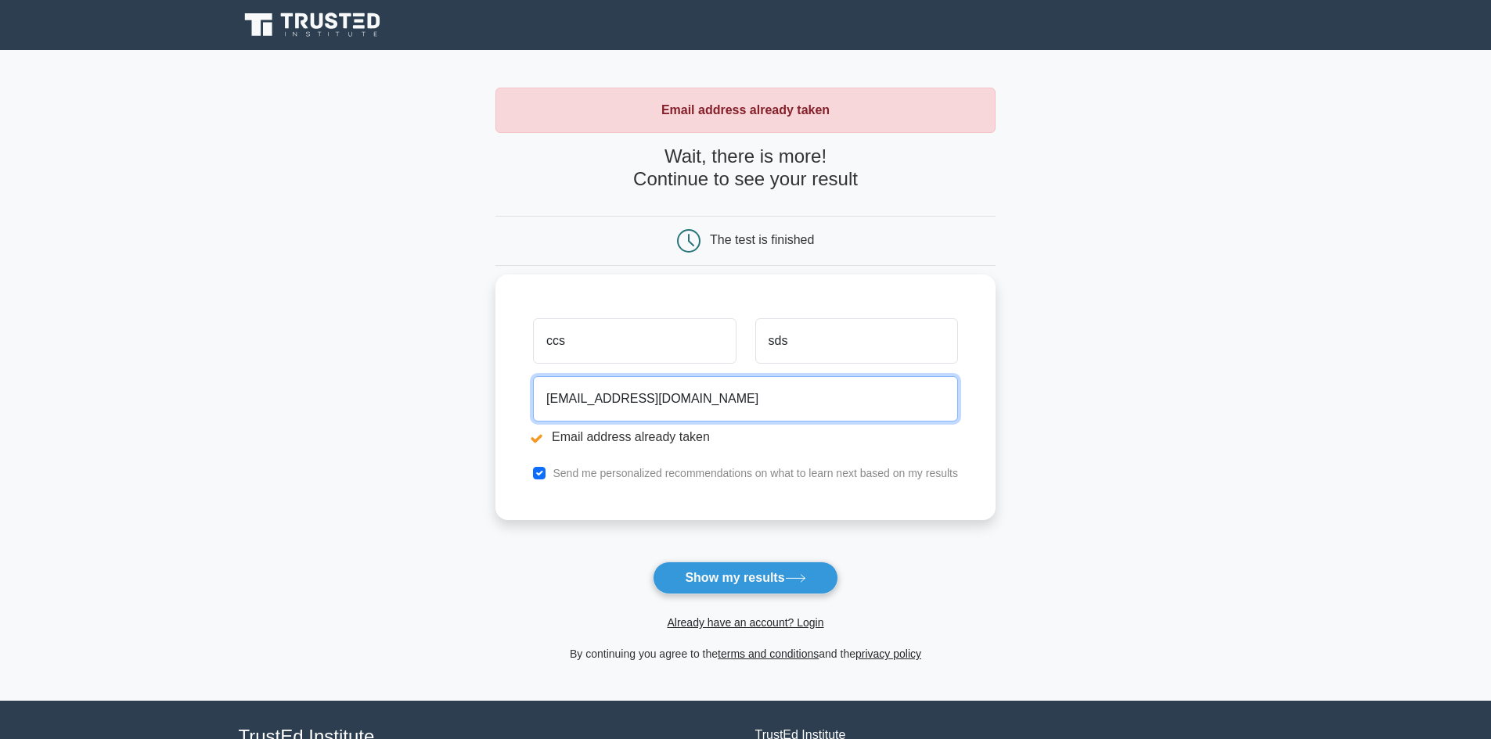
click at [570, 403] on input "NOT@GMAIL.COM" at bounding box center [745, 398] width 425 height 45
type input "NO@GMAIL.COM"
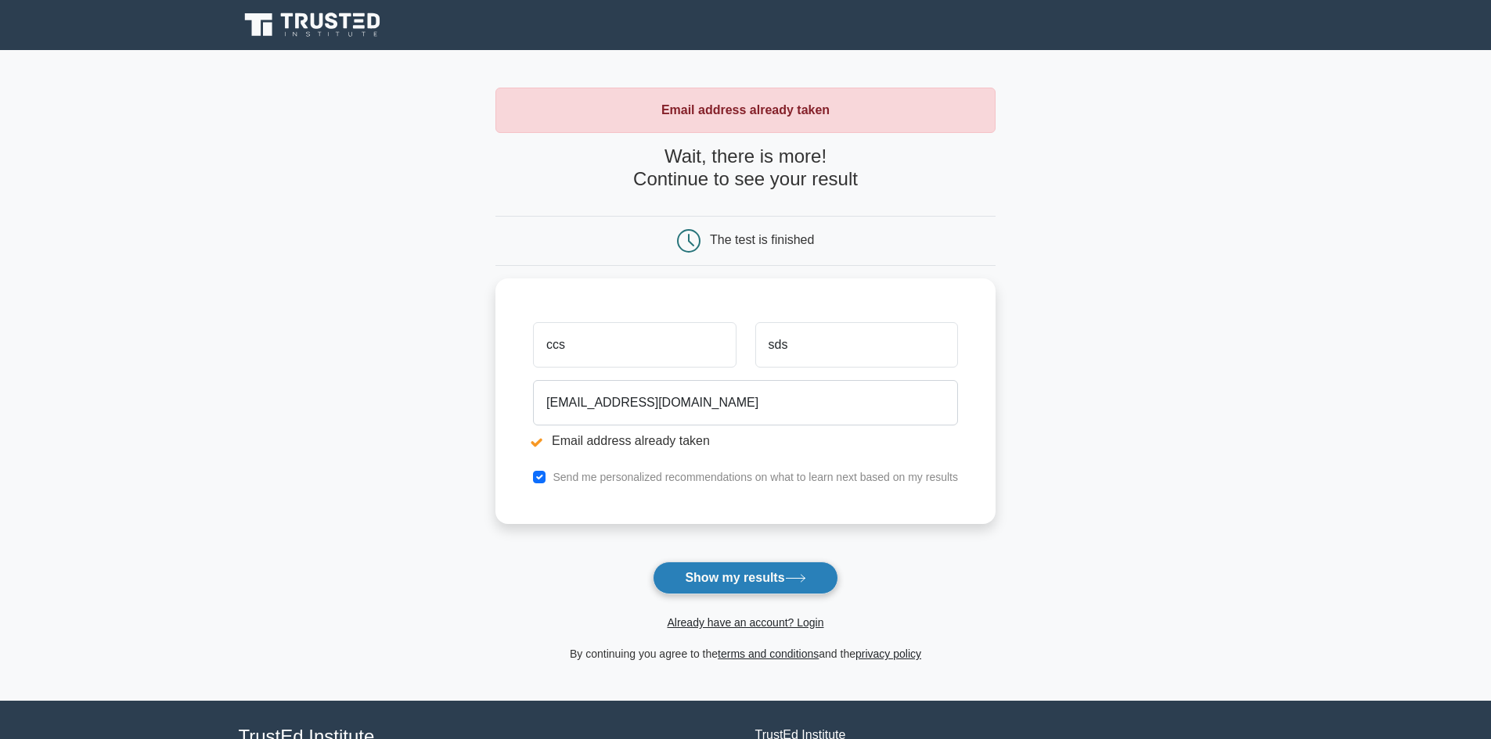
click at [702, 583] on button "Show my results" at bounding box center [745, 578] width 185 height 33
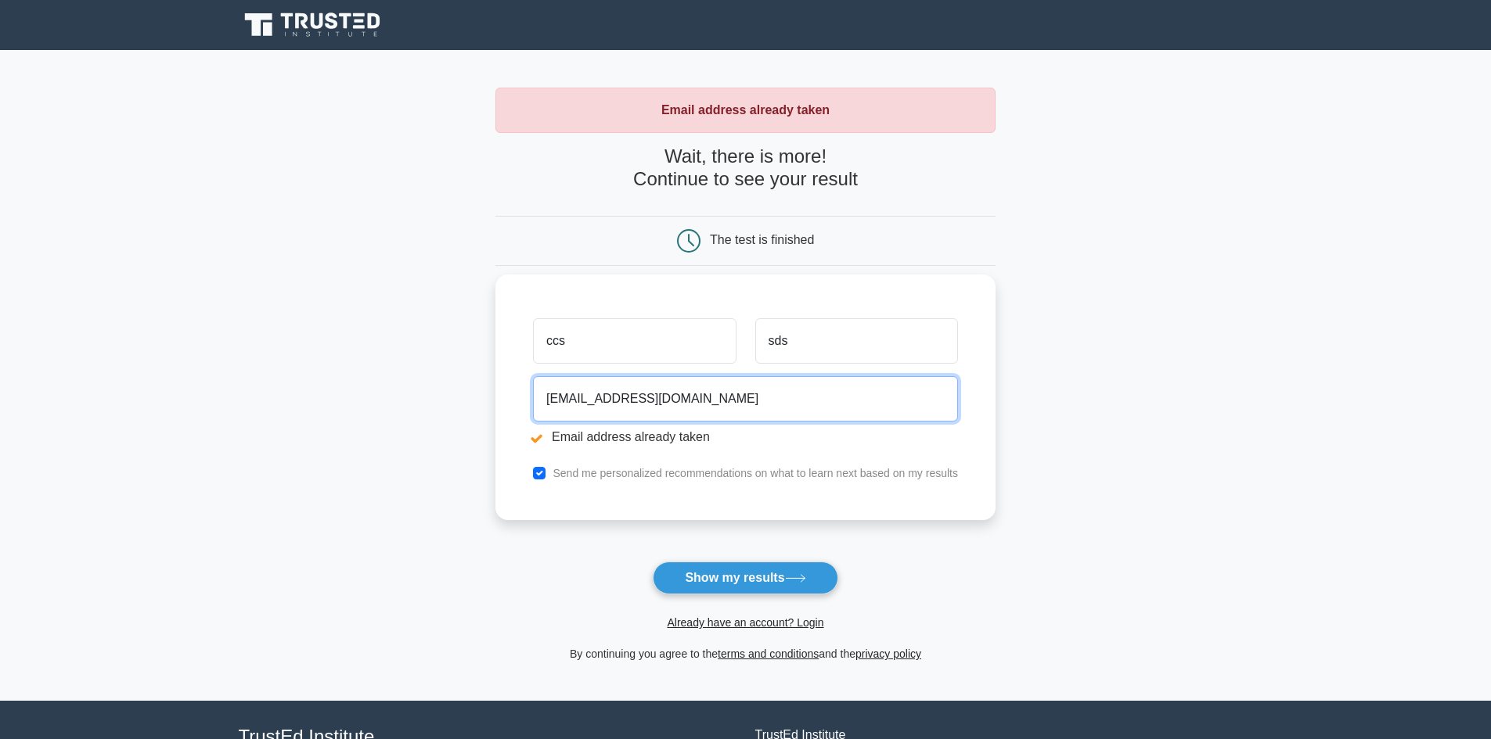
click at [559, 393] on input "[EMAIL_ADDRESS][DOMAIN_NAME]" at bounding box center [745, 398] width 425 height 45
type input "[EMAIL_ADDRESS][DOMAIN_NAME]"
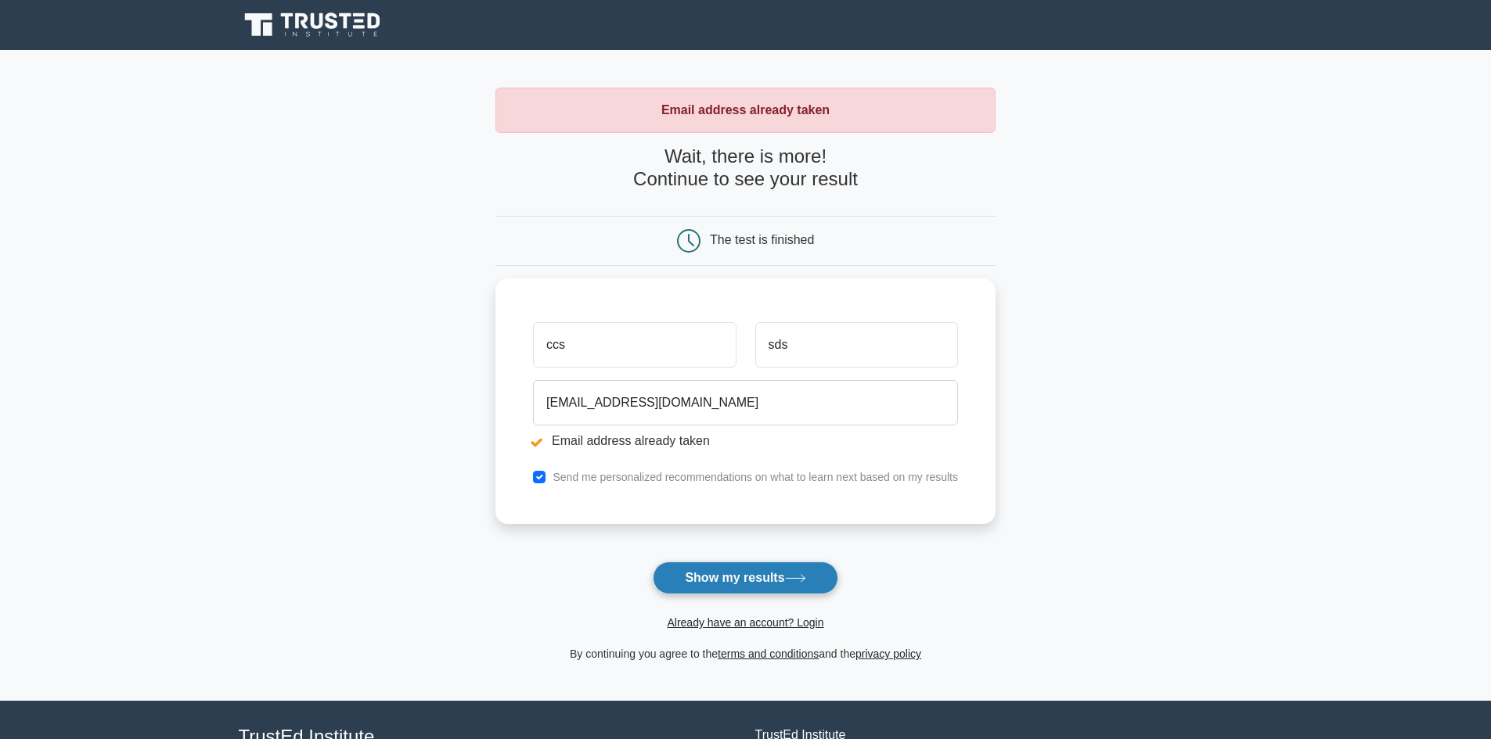
click at [726, 588] on button "Show my results" at bounding box center [745, 578] width 185 height 33
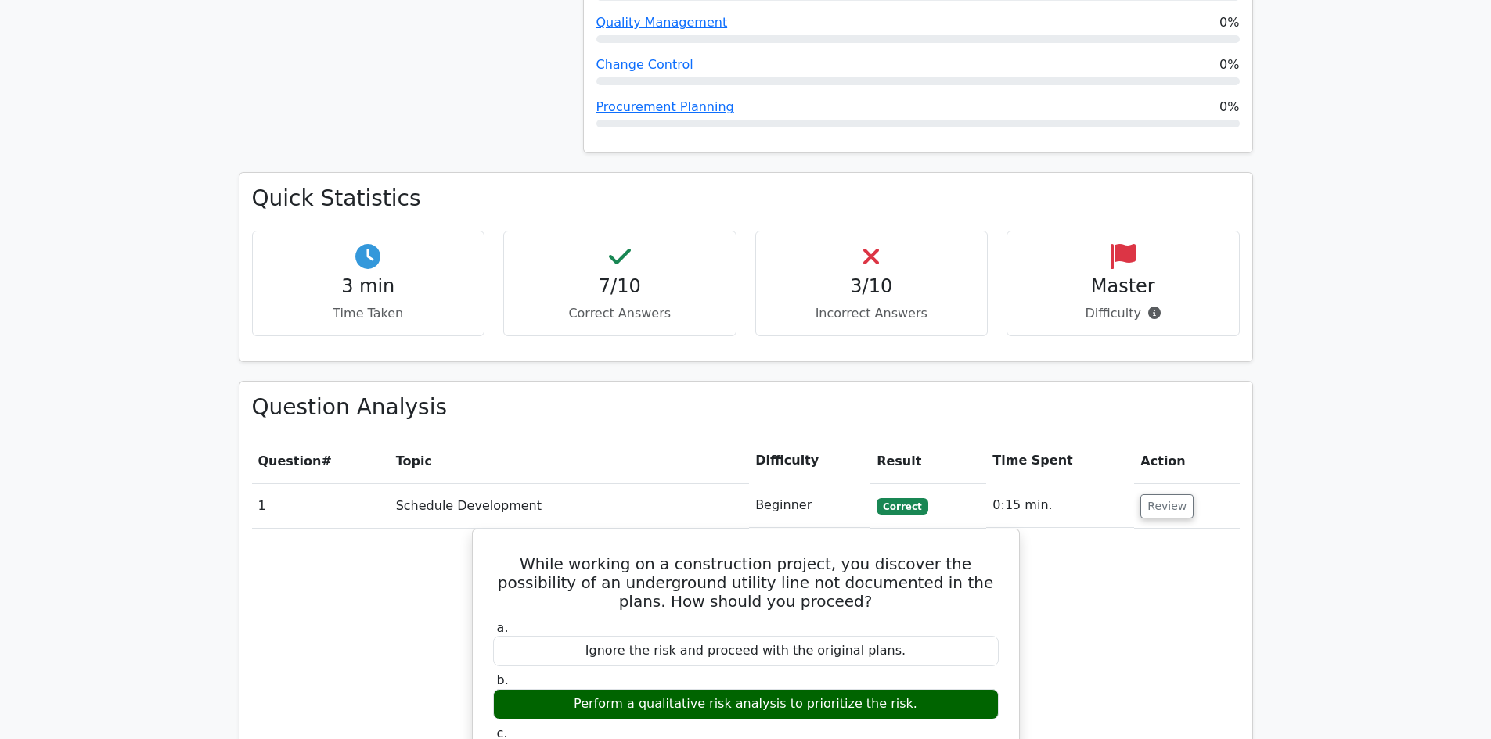
scroll to position [987, 0]
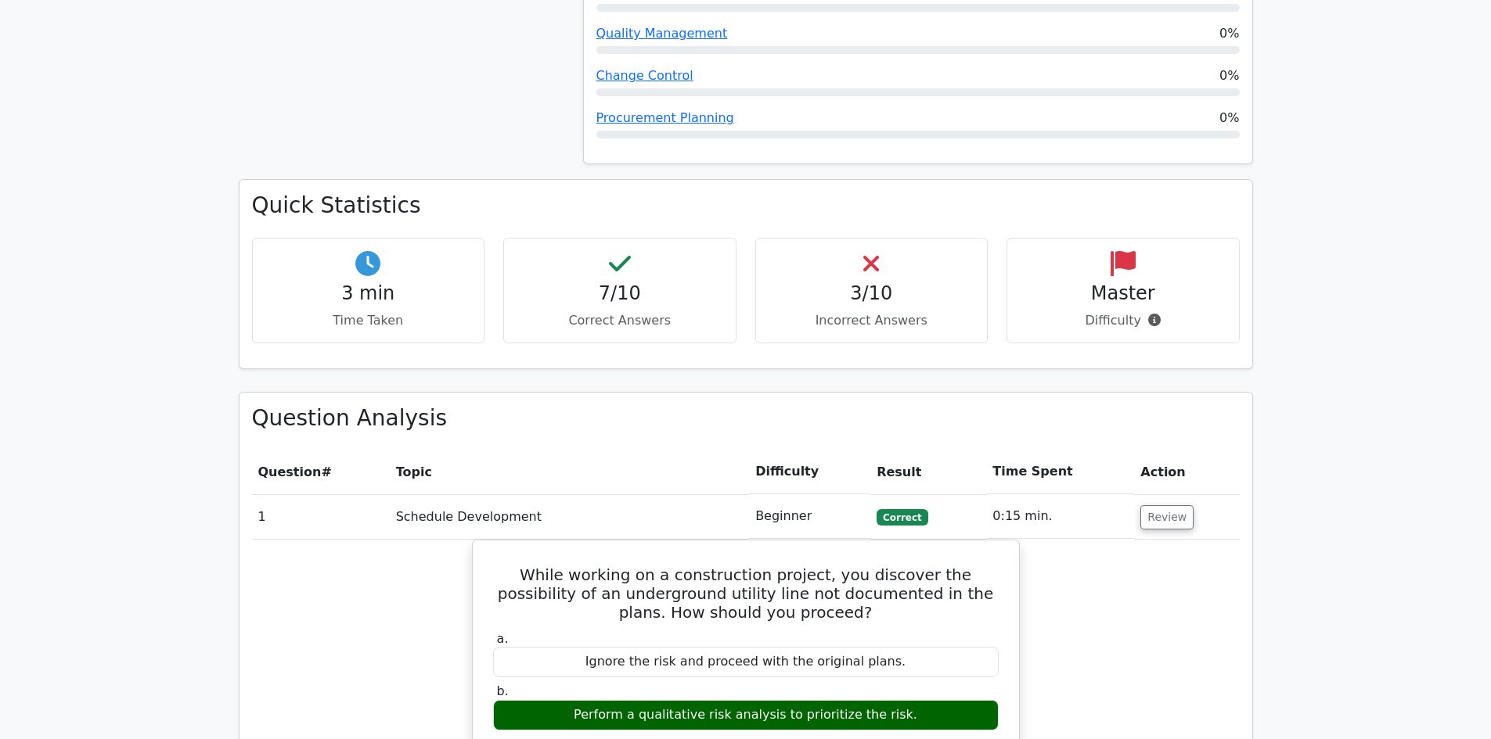
click at [1129, 282] on h4 "Master" at bounding box center [1123, 293] width 207 height 23
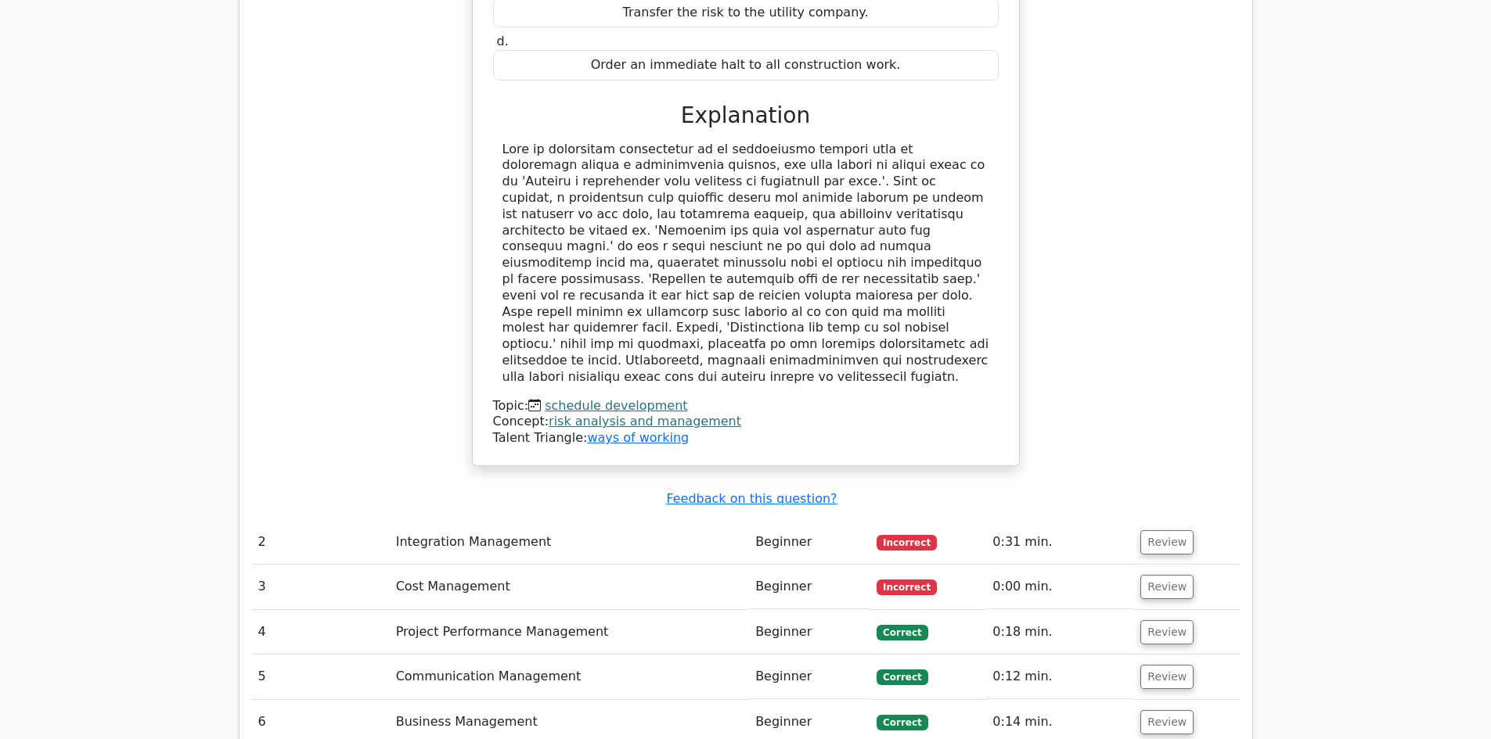
scroll to position [1717, 0]
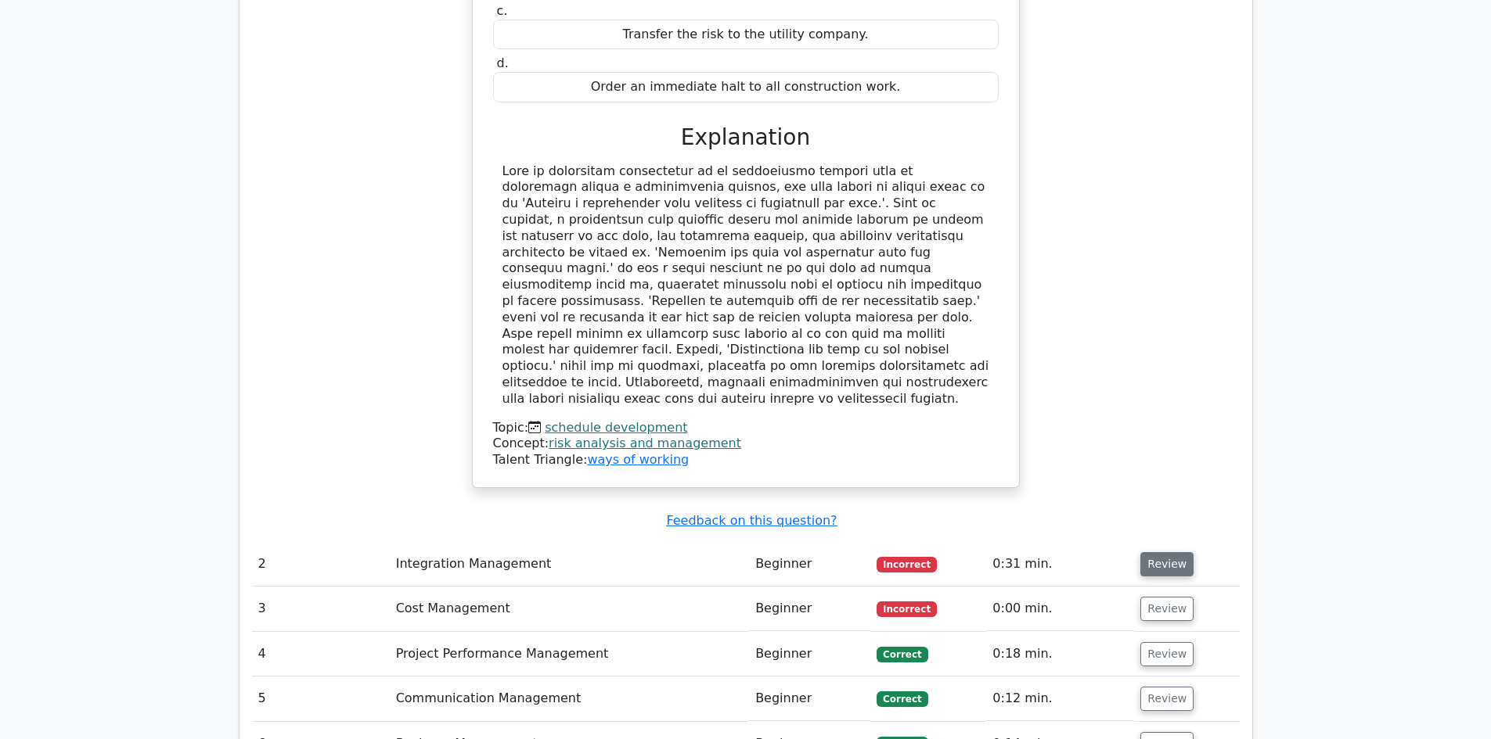
click at [1173, 552] on button "Review" at bounding box center [1166, 564] width 53 height 24
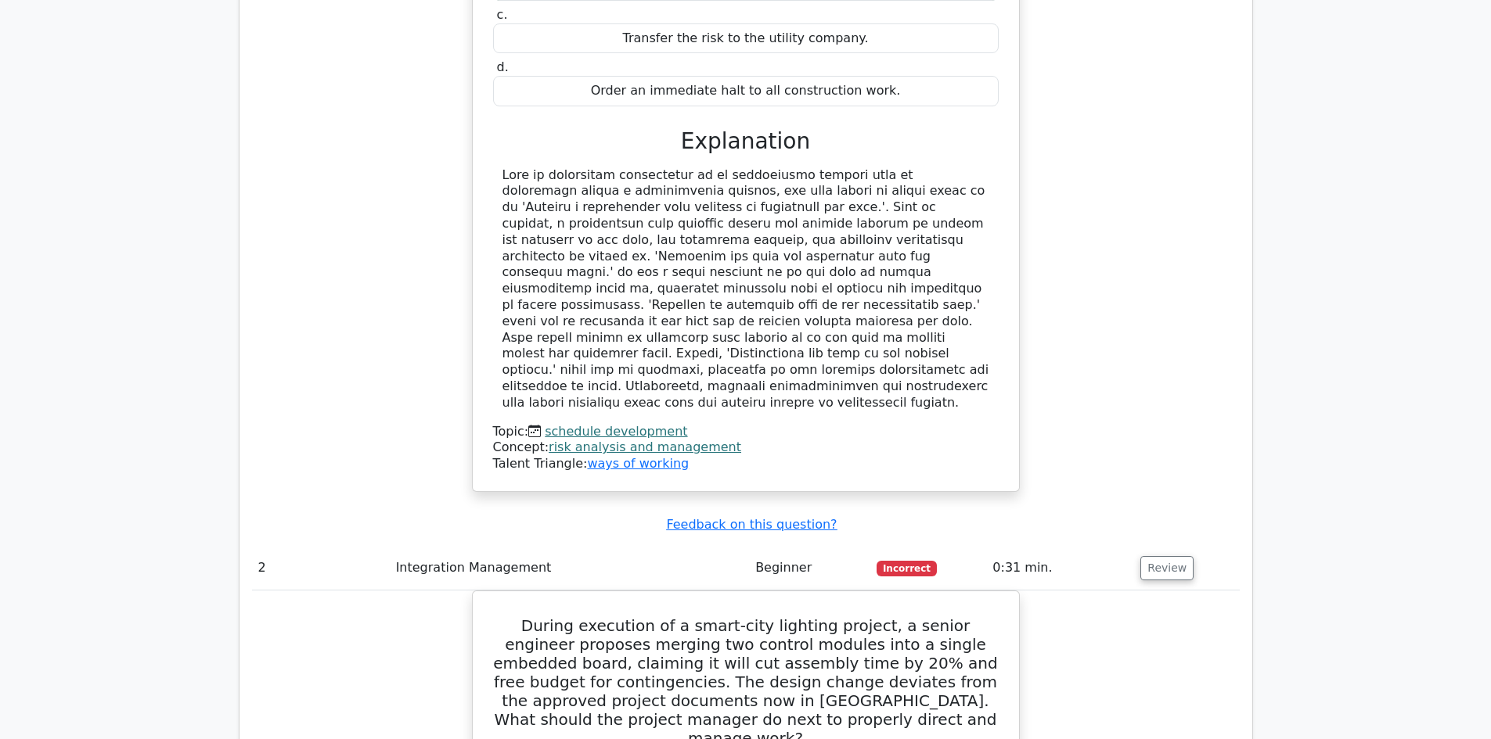
click at [1490, 413] on html "Go Premium Ccs" at bounding box center [745, 448] width 1491 height 4330
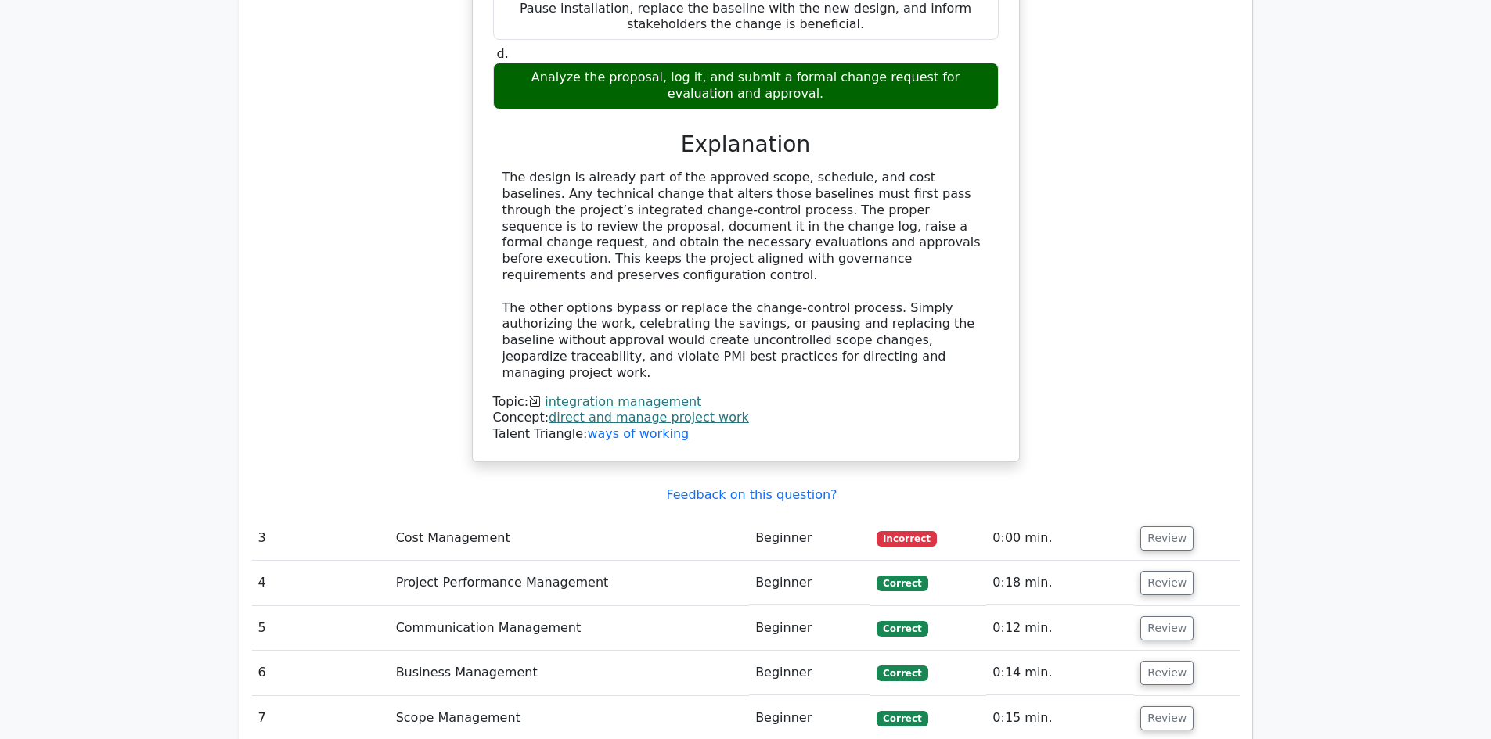
scroll to position [2757, 0]
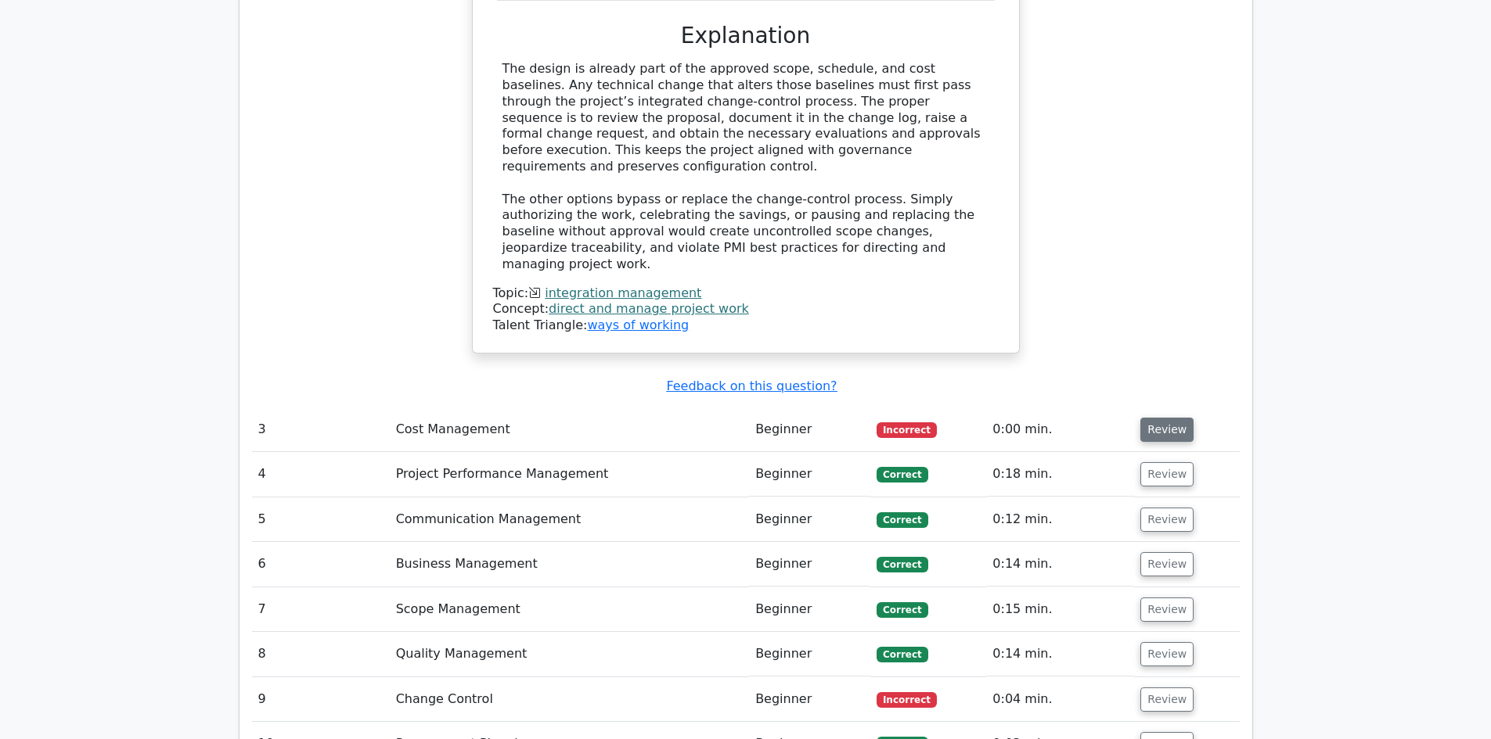
click at [1169, 418] on button "Review" at bounding box center [1166, 430] width 53 height 24
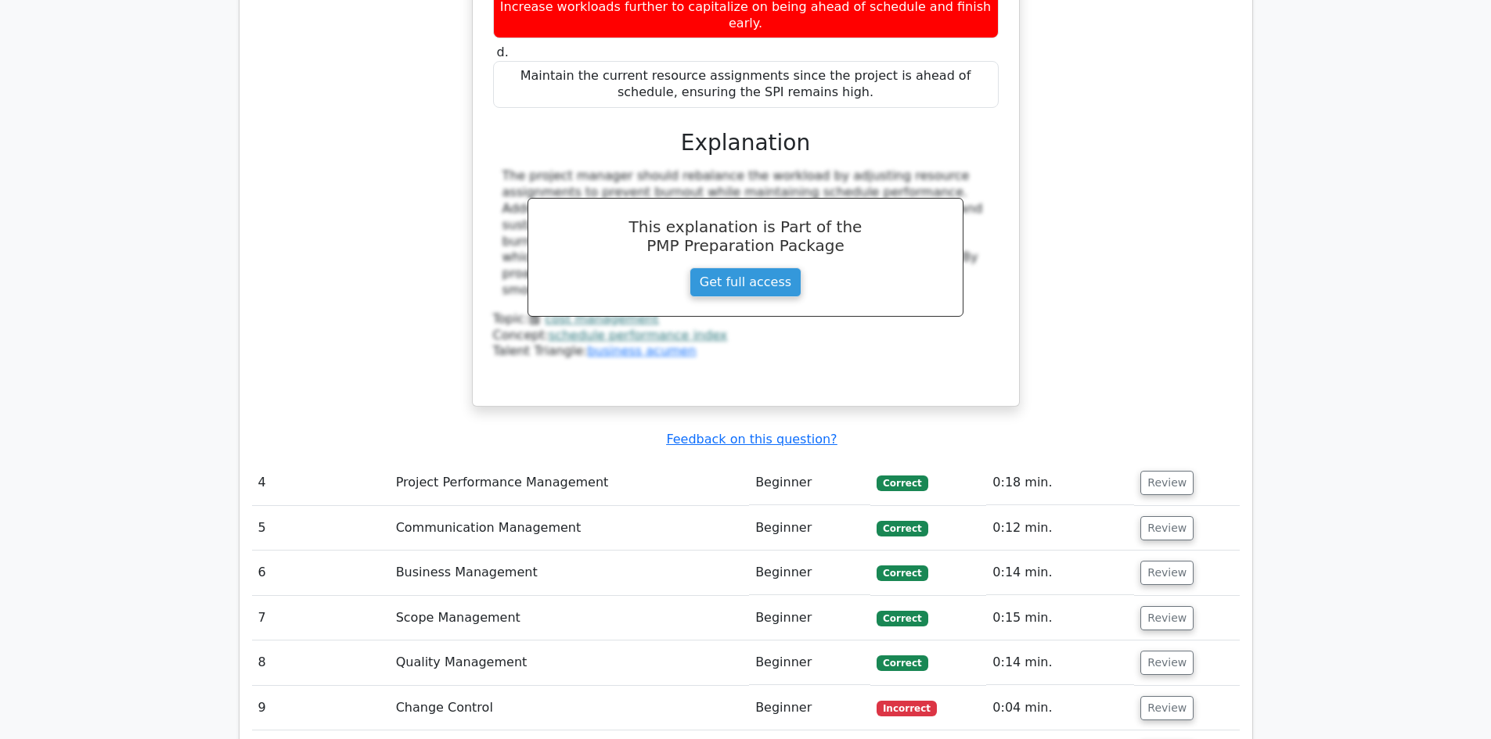
scroll to position [3494, 0]
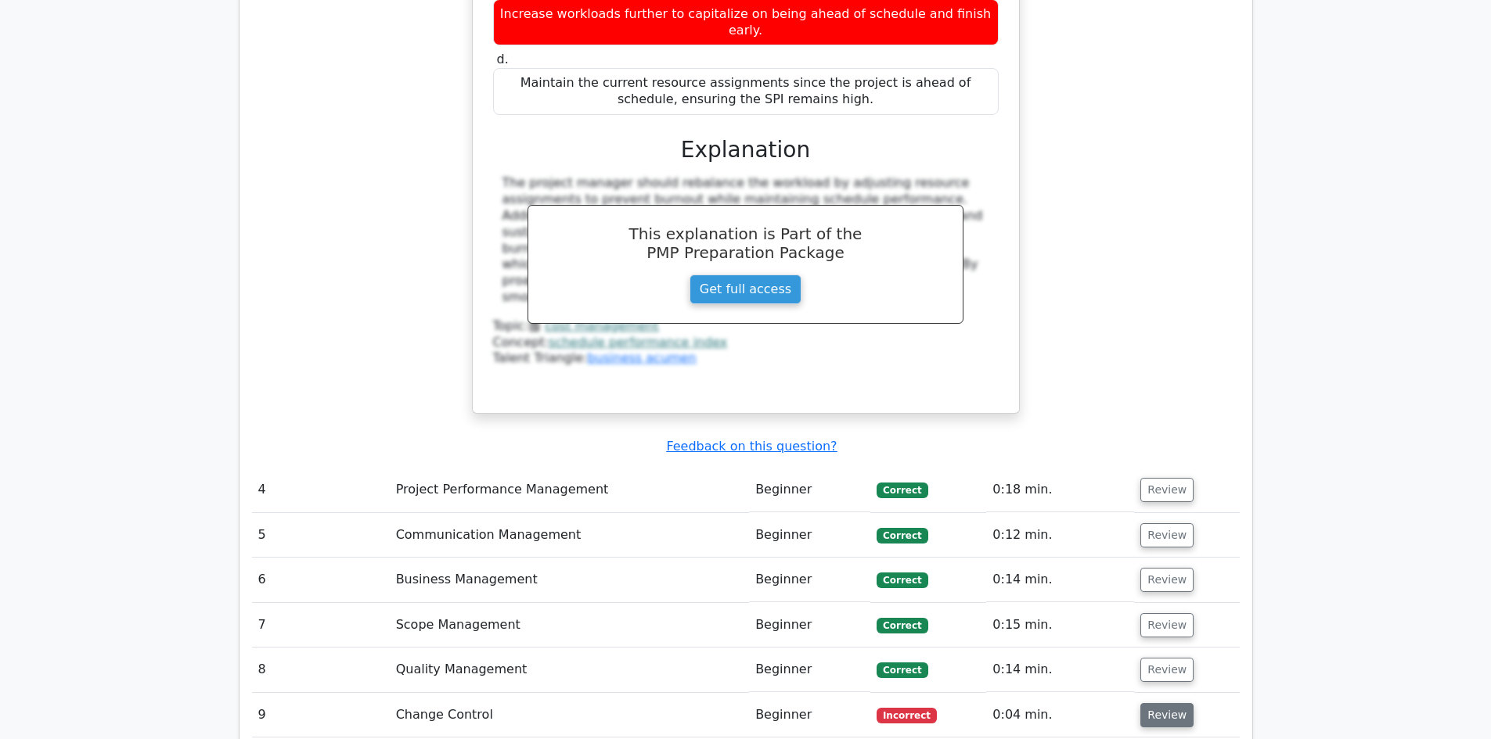
click at [1176, 703] on button "Review" at bounding box center [1166, 715] width 53 height 24
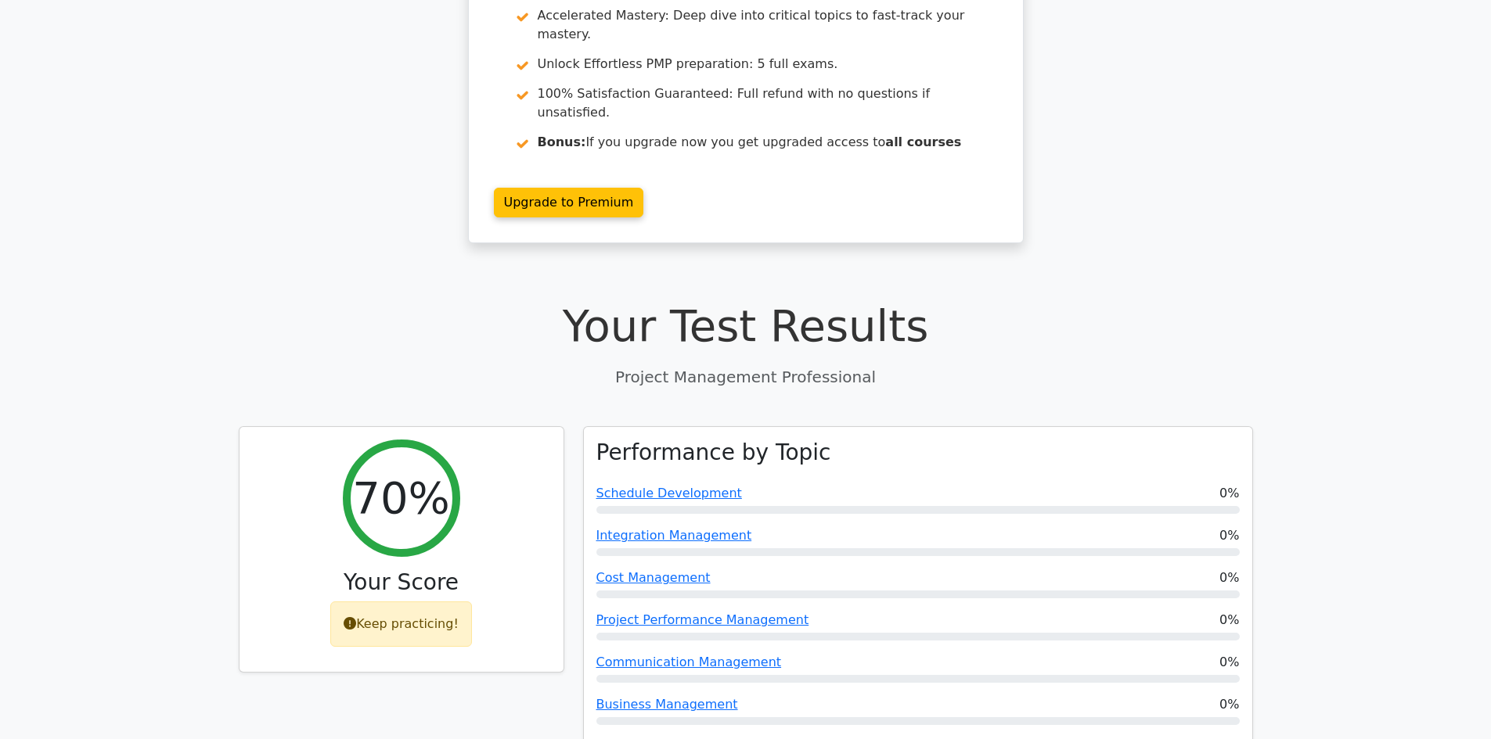
scroll to position [0, 0]
